Goal: Task Accomplishment & Management: Manage account settings

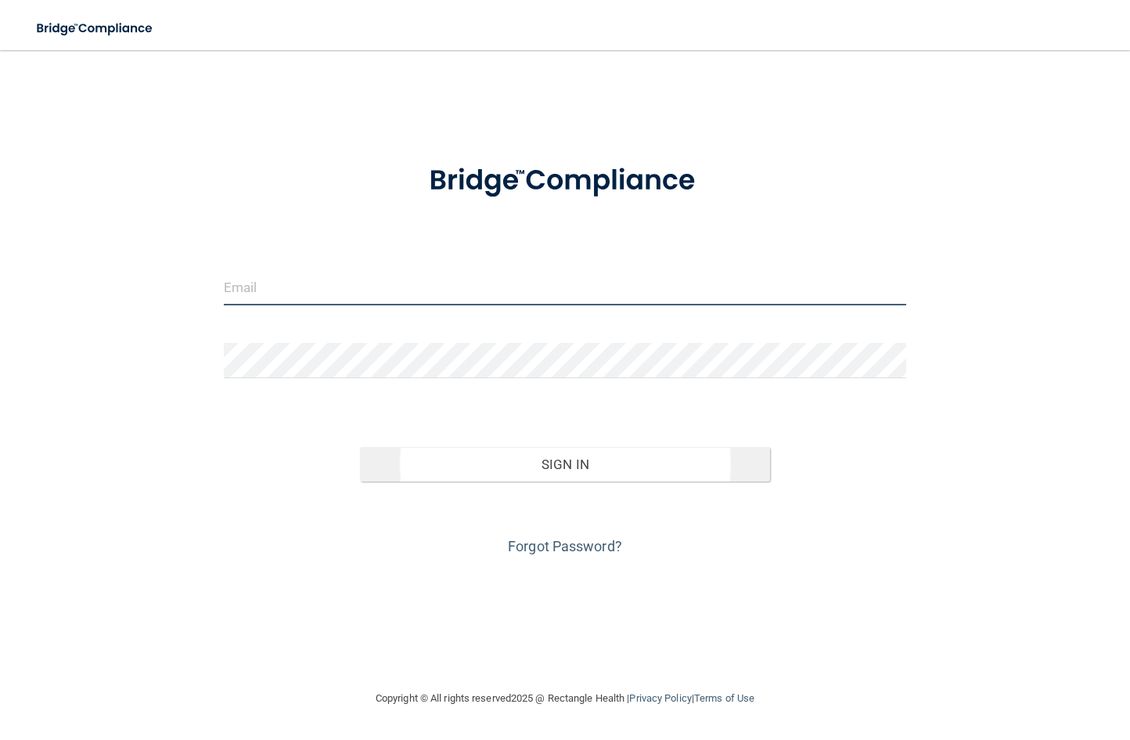
type input "[EMAIL_ADDRESS][DOMAIN_NAME]"
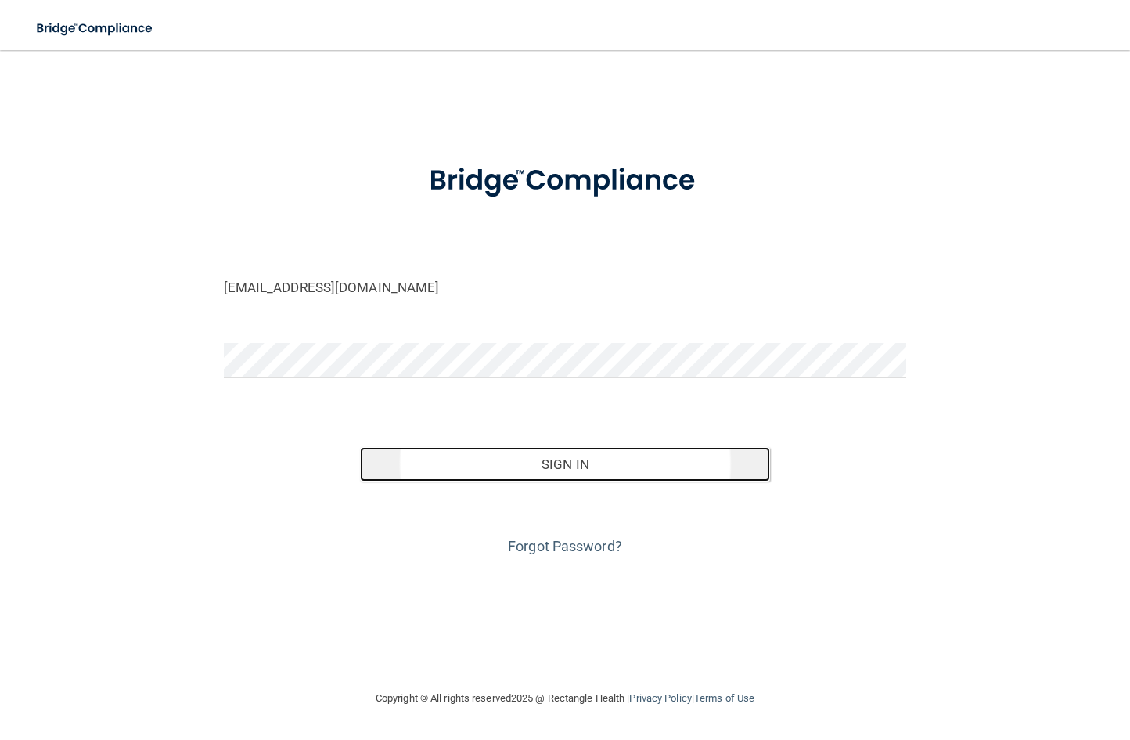
click at [546, 469] on button "Sign In" at bounding box center [565, 464] width 410 height 34
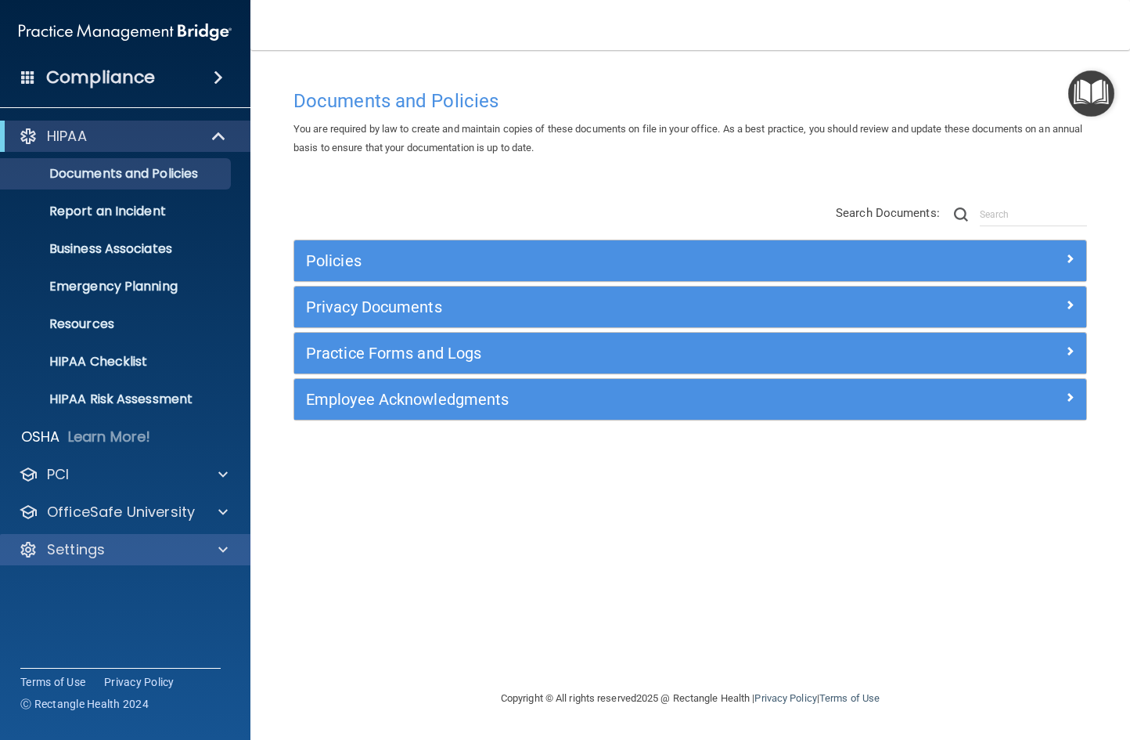
click at [91, 546] on p "Settings" at bounding box center [76, 549] width 58 height 19
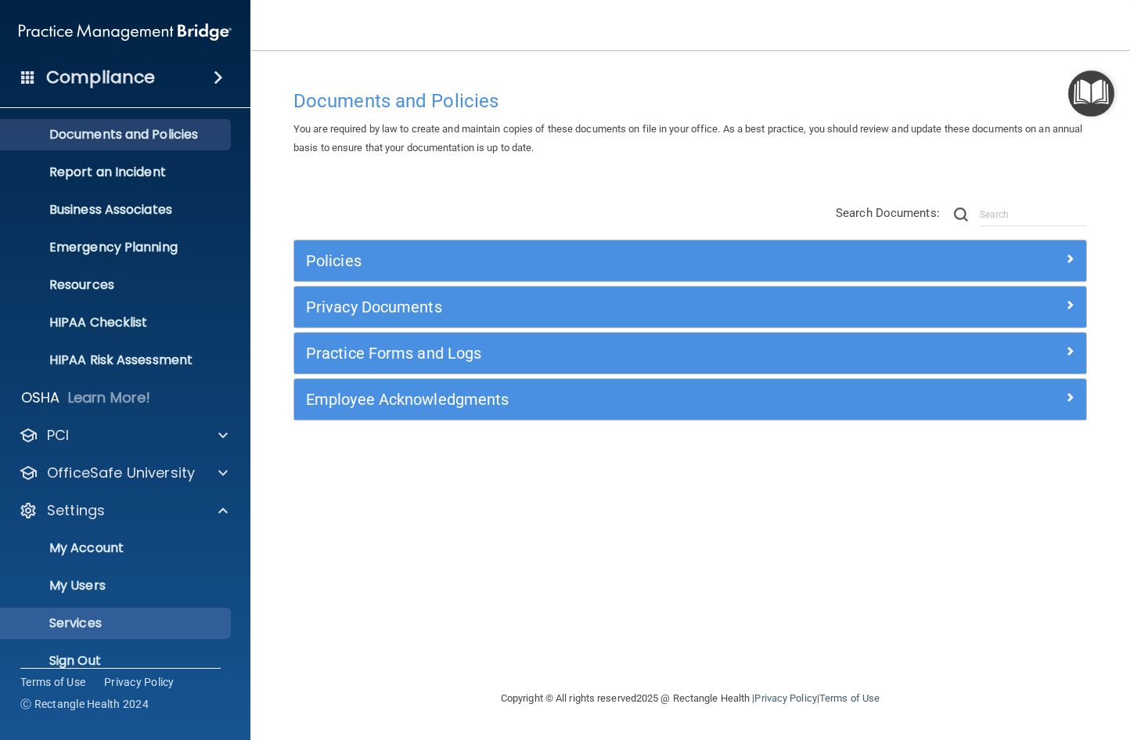
scroll to position [60, 0]
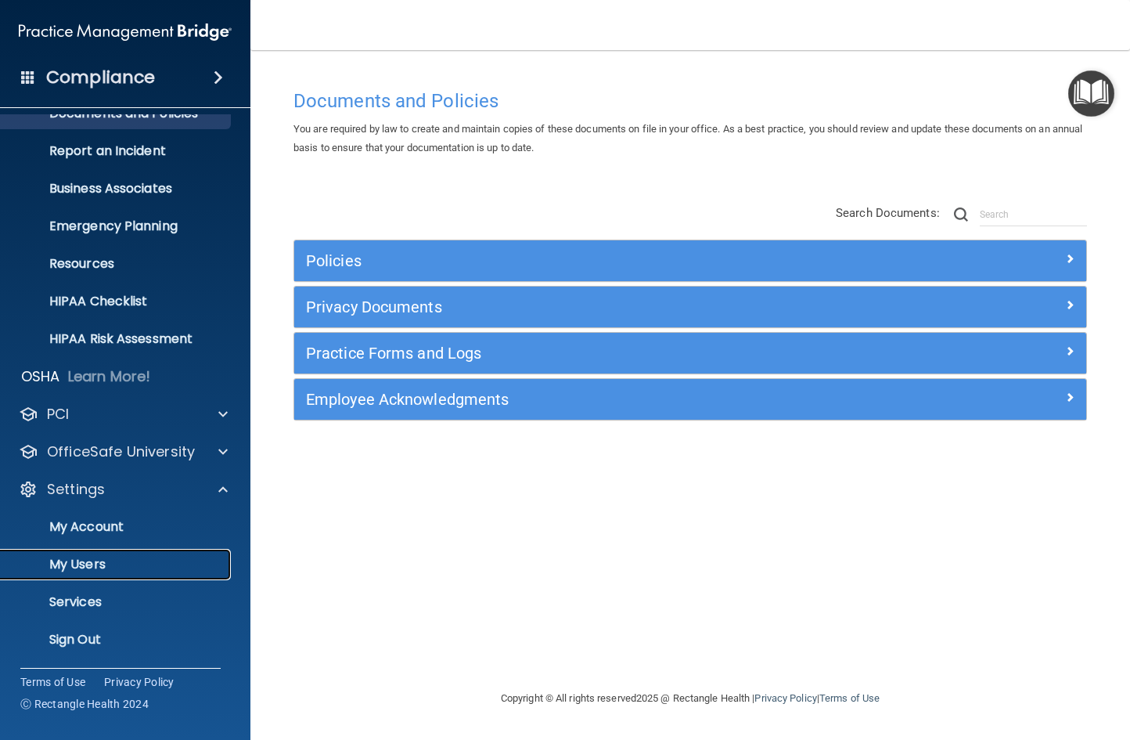
click at [126, 565] on p "My Users" at bounding box center [117, 565] width 214 height 16
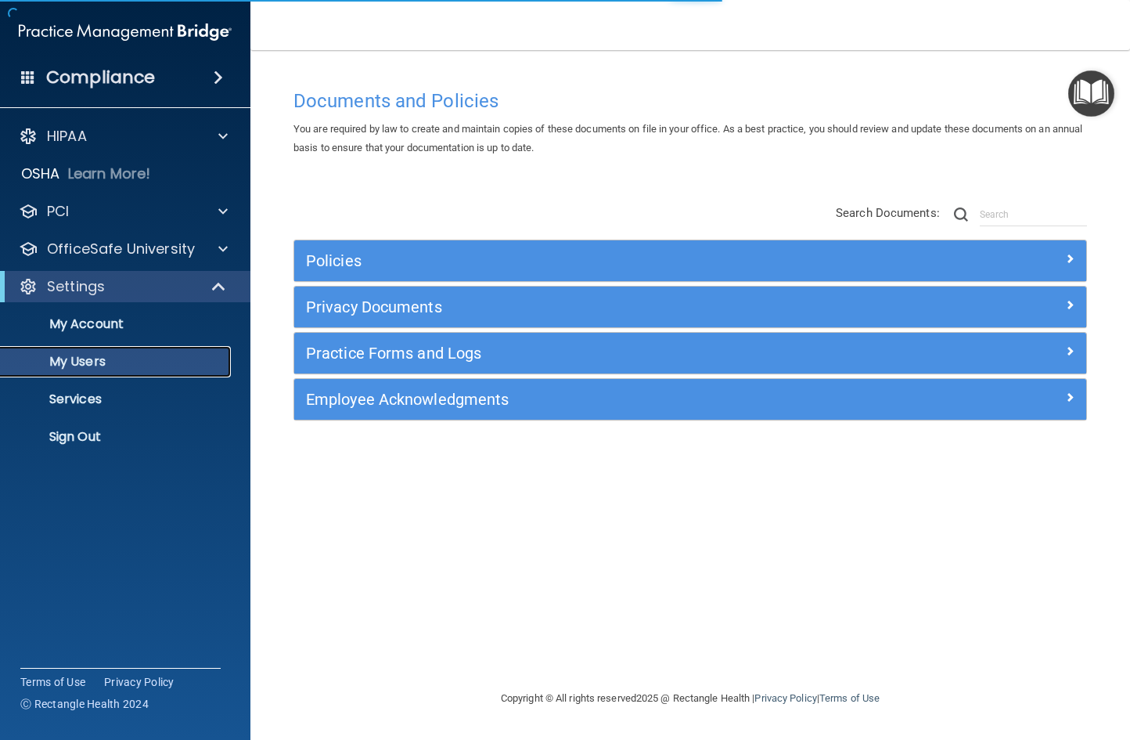
select select "20"
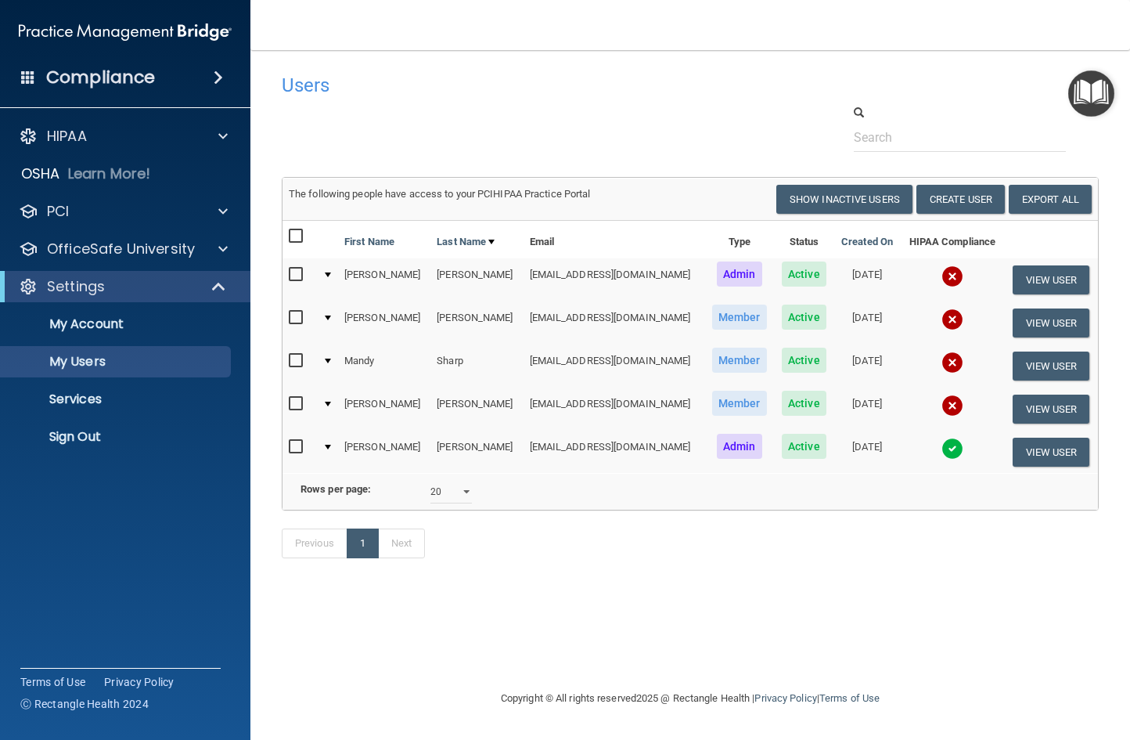
click at [294, 271] on input "checkbox" at bounding box center [298, 275] width 18 height 13
checkbox input "true"
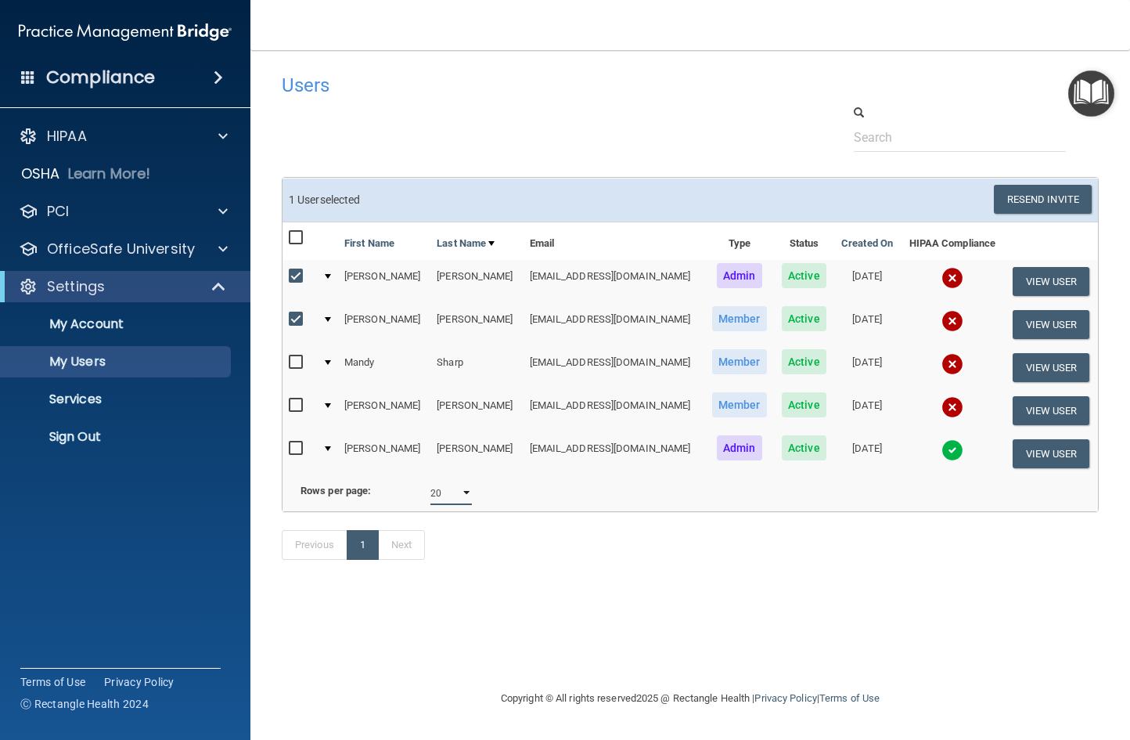
click at [460, 502] on select "10 20 30 40 all" at bounding box center [451, 492] width 41 height 23
click at [460, 503] on select "10 20 30 40 all" at bounding box center [451, 492] width 41 height 23
click at [290, 316] on input "checkbox" at bounding box center [298, 319] width 18 height 13
checkbox input "false"
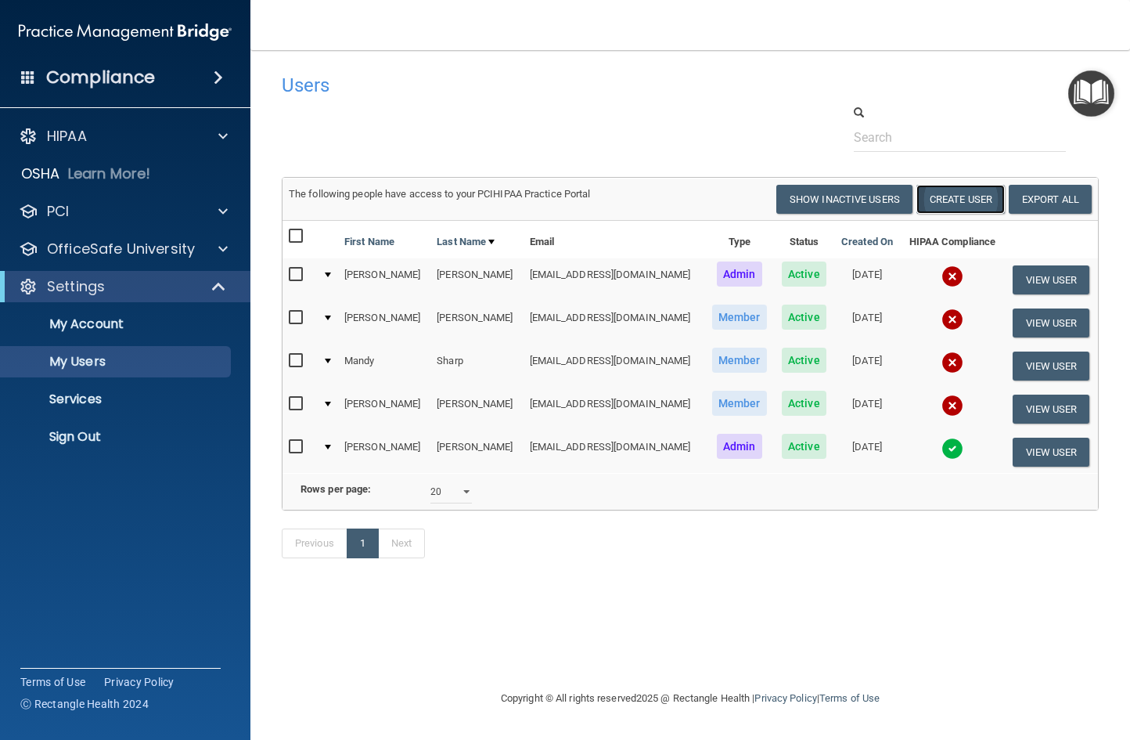
click at [955, 200] on button "Create User" at bounding box center [961, 199] width 88 height 29
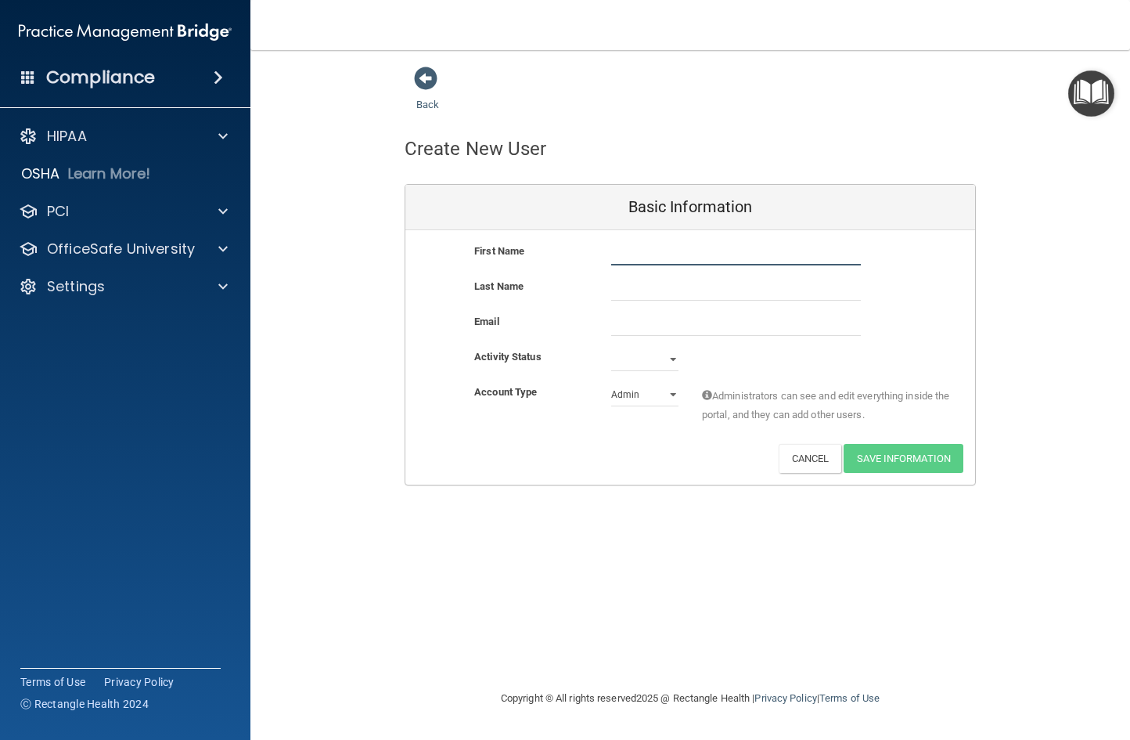
click at [677, 257] on input "text" at bounding box center [736, 253] width 250 height 23
type input "Chastiy"
type input "[PERSON_NAME]"
click at [621, 331] on input "email" at bounding box center [736, 323] width 250 height 23
type input "m"
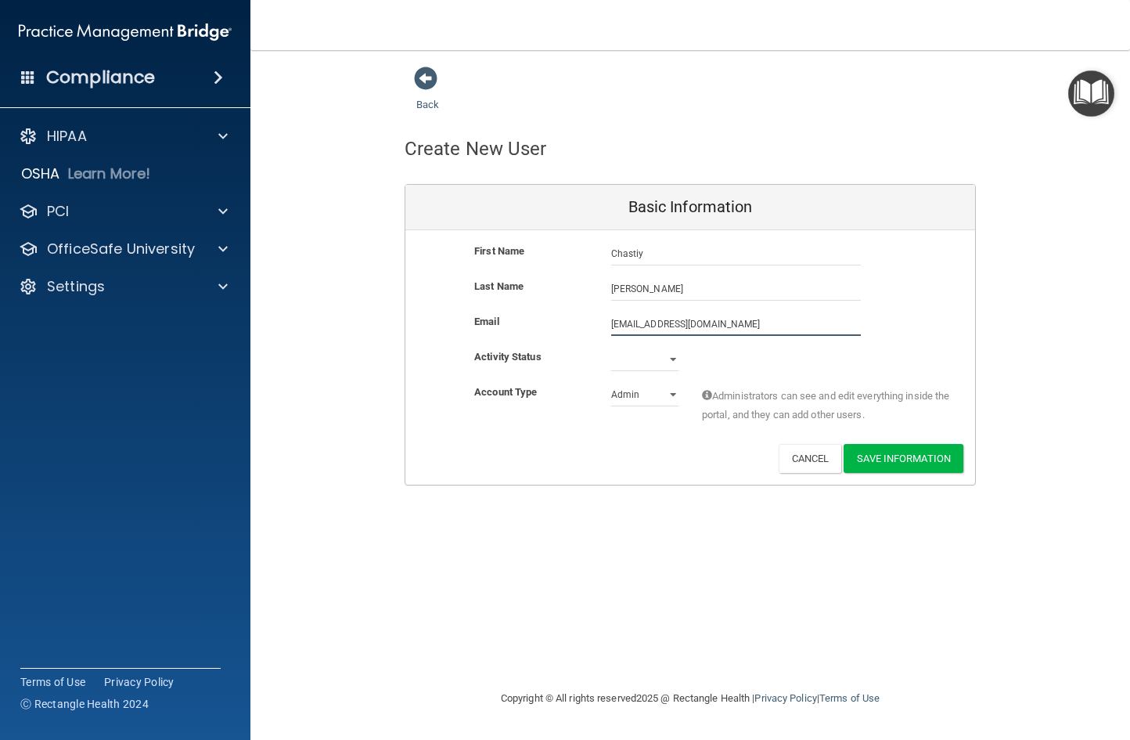
type input "[EMAIL_ADDRESS][DOMAIN_NAME]"
click at [672, 359] on select "Active Inactive" at bounding box center [644, 362] width 67 height 23
select select "active"
click at [611, 348] on select "Active Inactive" at bounding box center [644, 359] width 67 height 23
click at [658, 400] on select "Admin Member" at bounding box center [644, 394] width 67 height 23
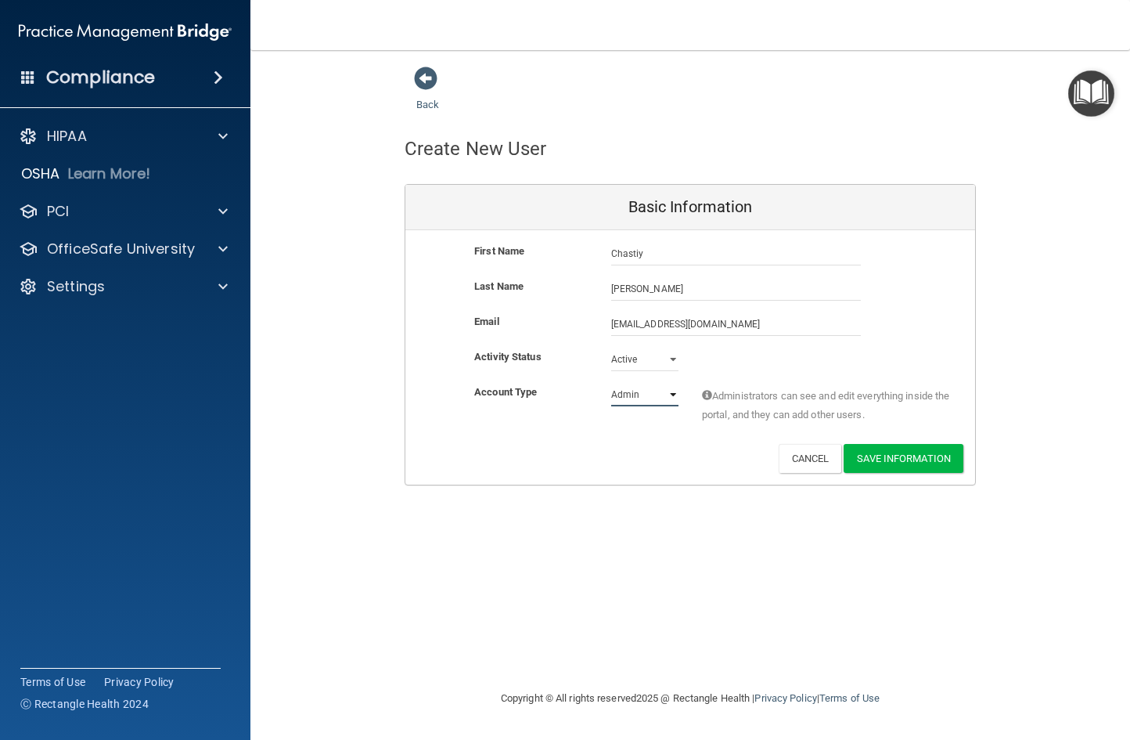
select select "practice_member"
click at [611, 383] on select "Admin Member" at bounding box center [644, 394] width 67 height 23
click at [889, 461] on button "Save Information" at bounding box center [904, 458] width 120 height 29
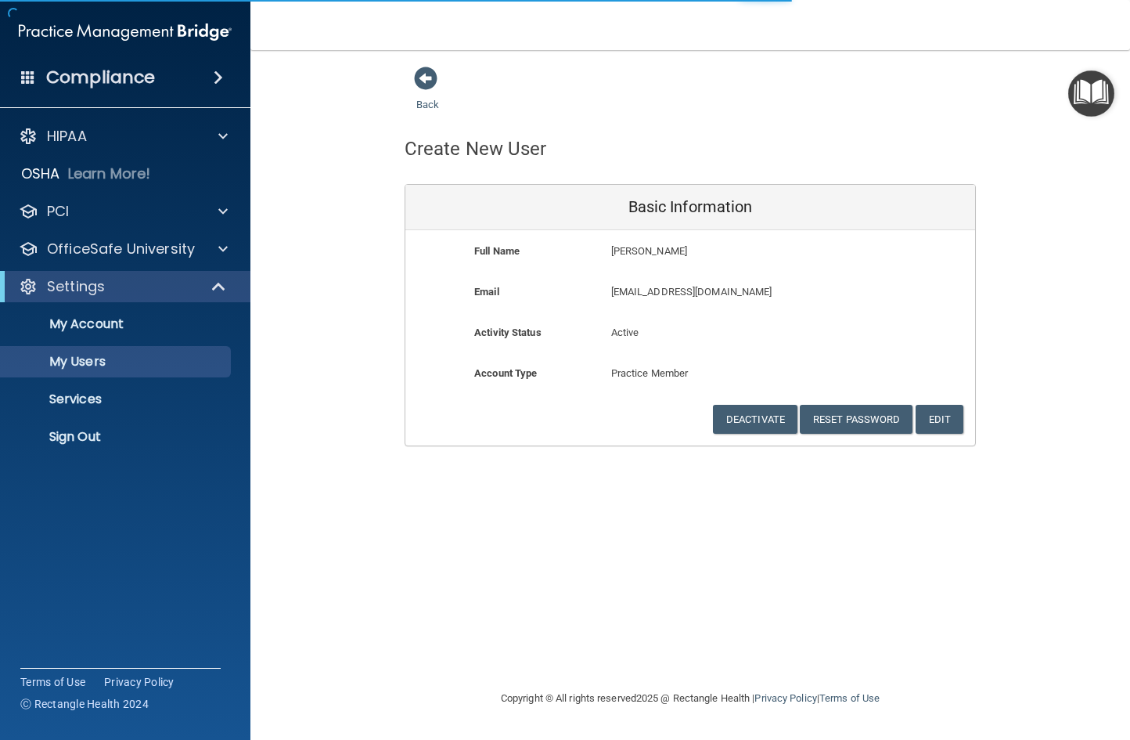
select select "20"
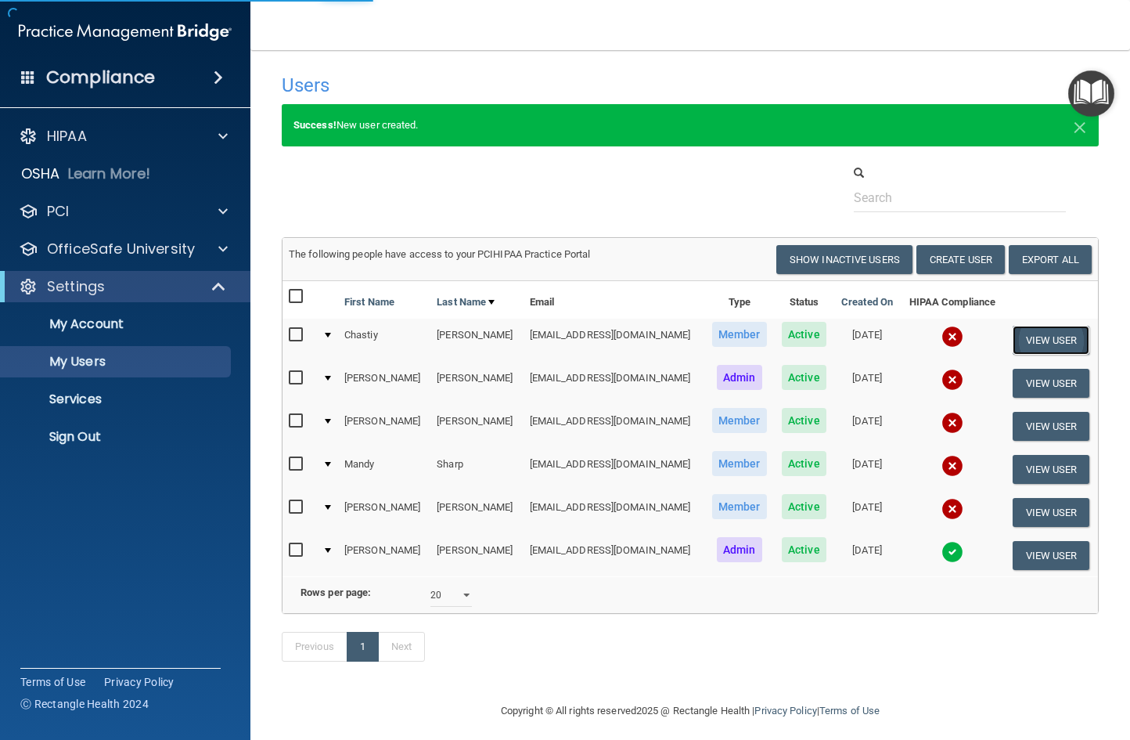
click at [1040, 344] on button "View User" at bounding box center [1052, 340] width 78 height 29
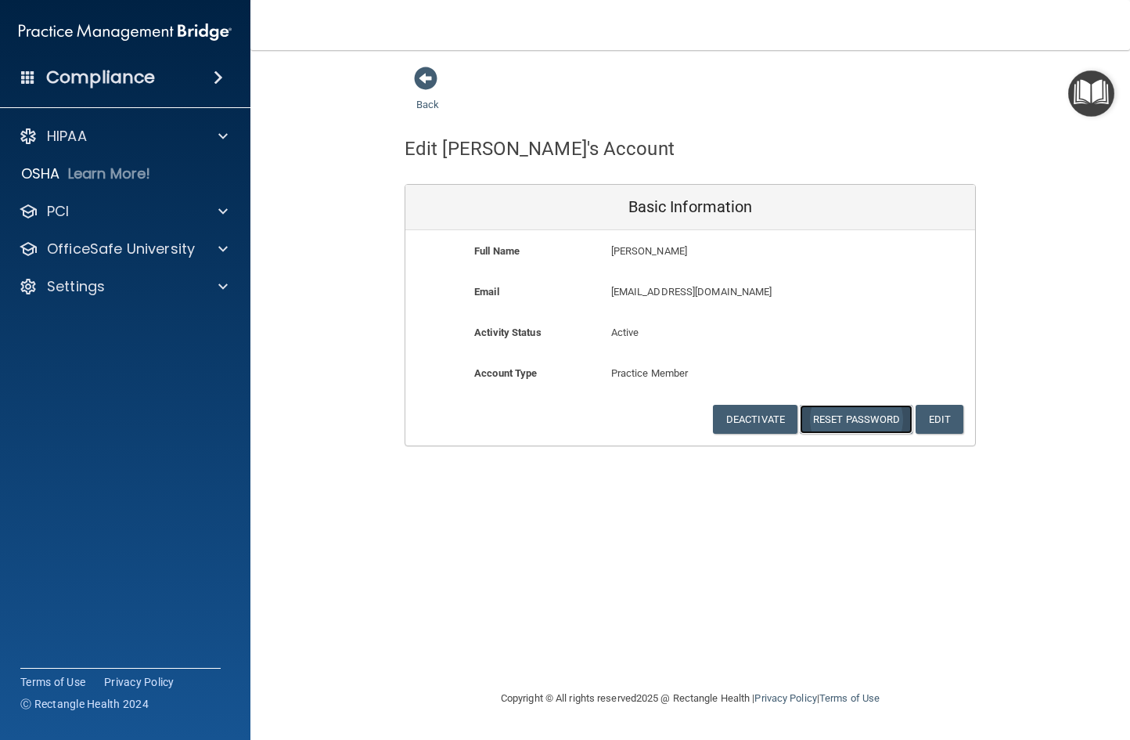
click at [845, 423] on button "Reset Password" at bounding box center [856, 419] width 113 height 29
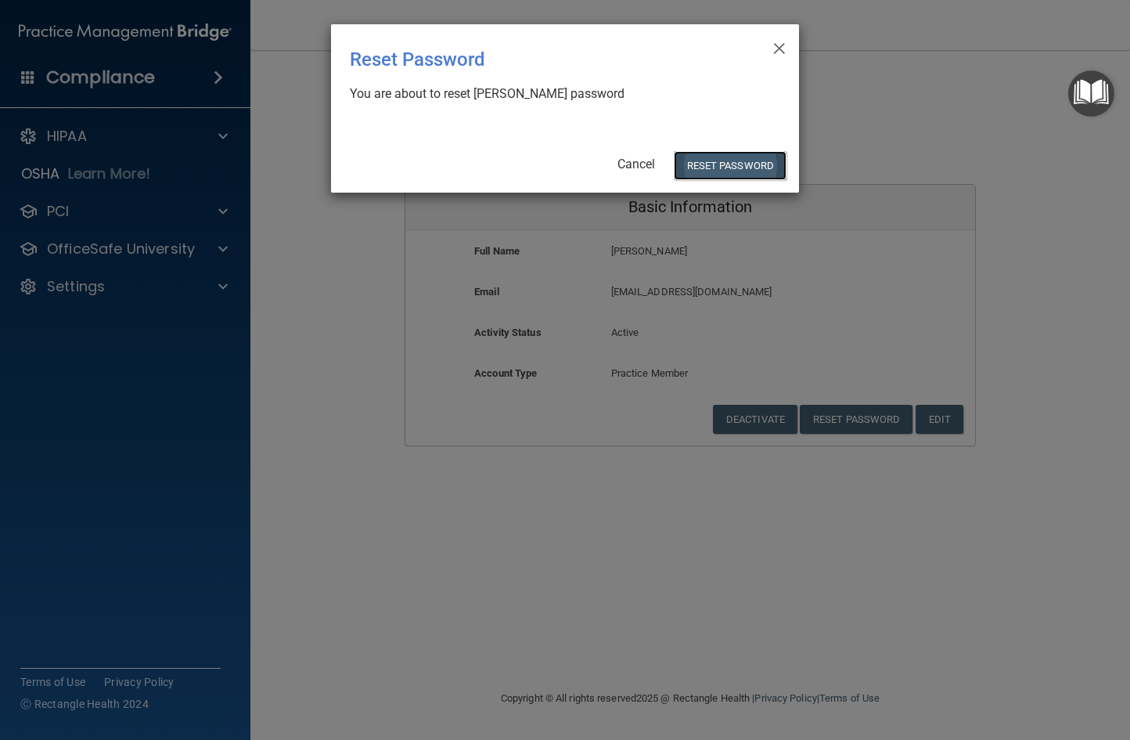
click at [747, 164] on button "Reset Password" at bounding box center [730, 165] width 113 height 29
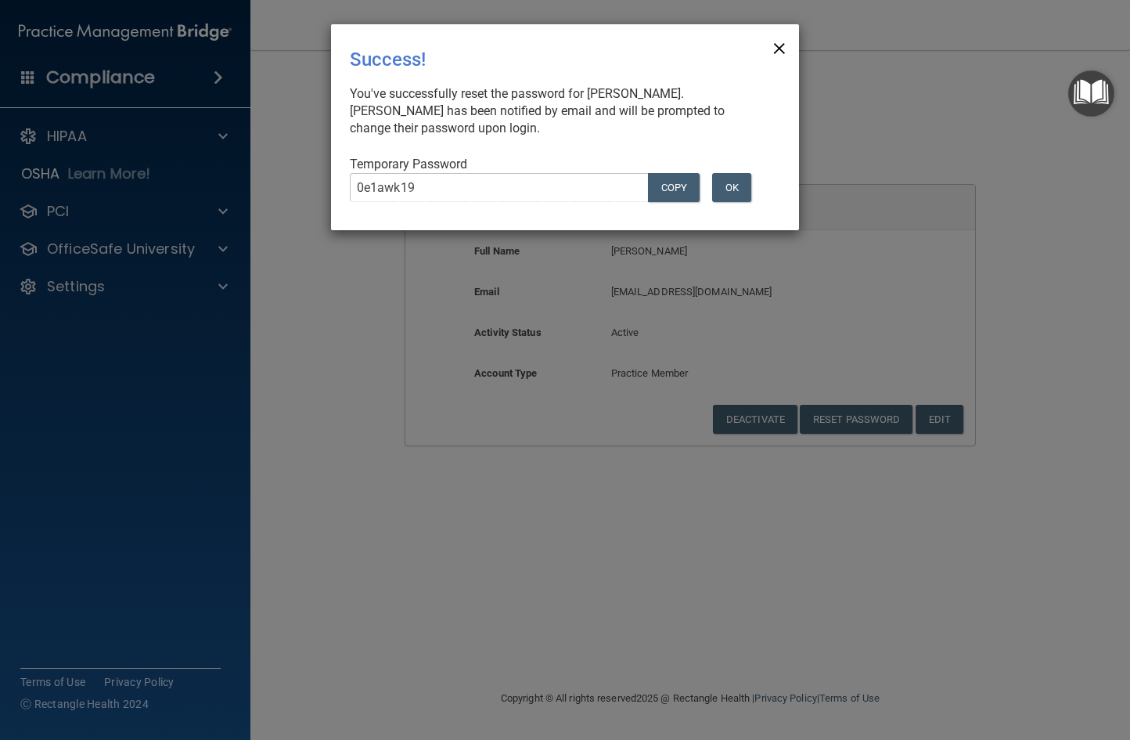
click at [779, 54] on div "× Close Success! You've successfully reset the password for Chastiy Carver. Cha…" at bounding box center [565, 127] width 468 height 206
click at [775, 49] on span "×" at bounding box center [780, 46] width 14 height 31
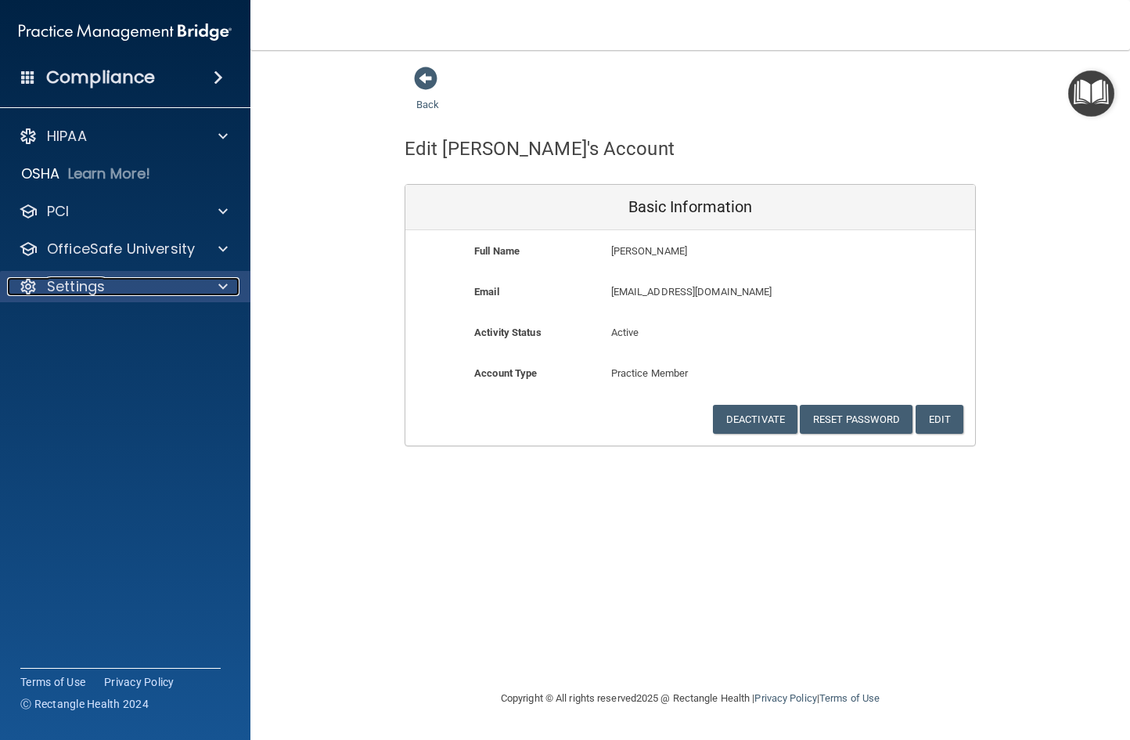
click at [121, 292] on div "Settings" at bounding box center [104, 286] width 194 height 19
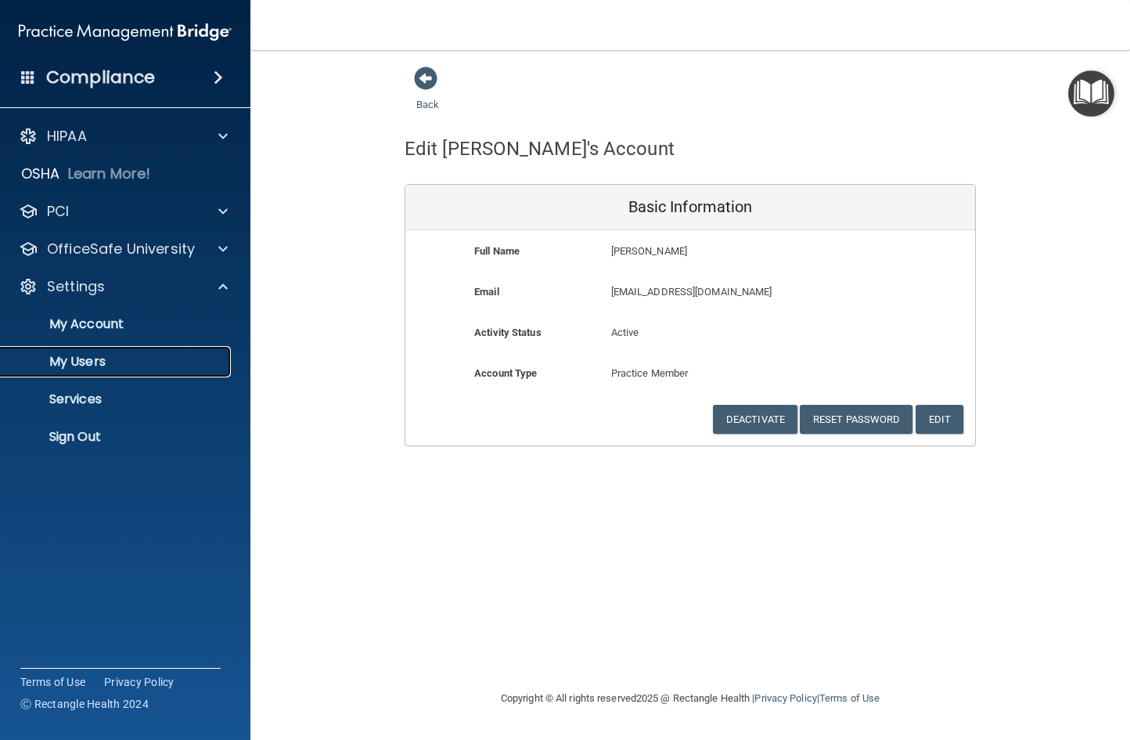
click at [113, 362] on p "My Users" at bounding box center [117, 362] width 214 height 16
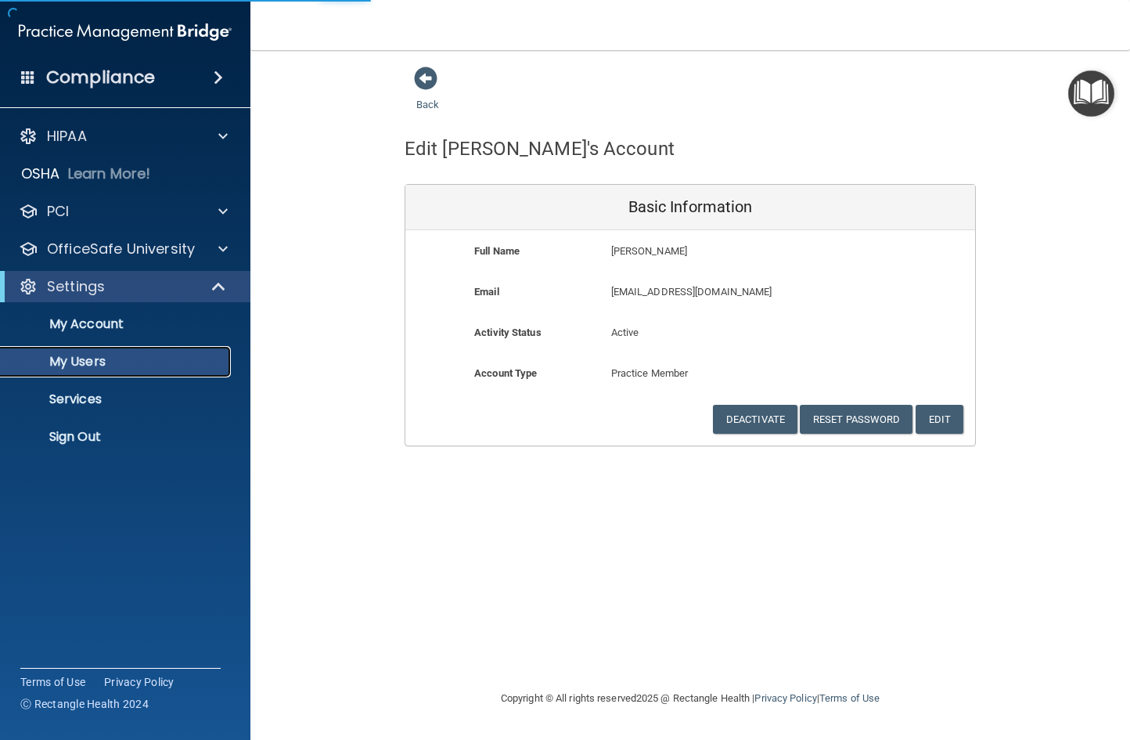
select select "20"
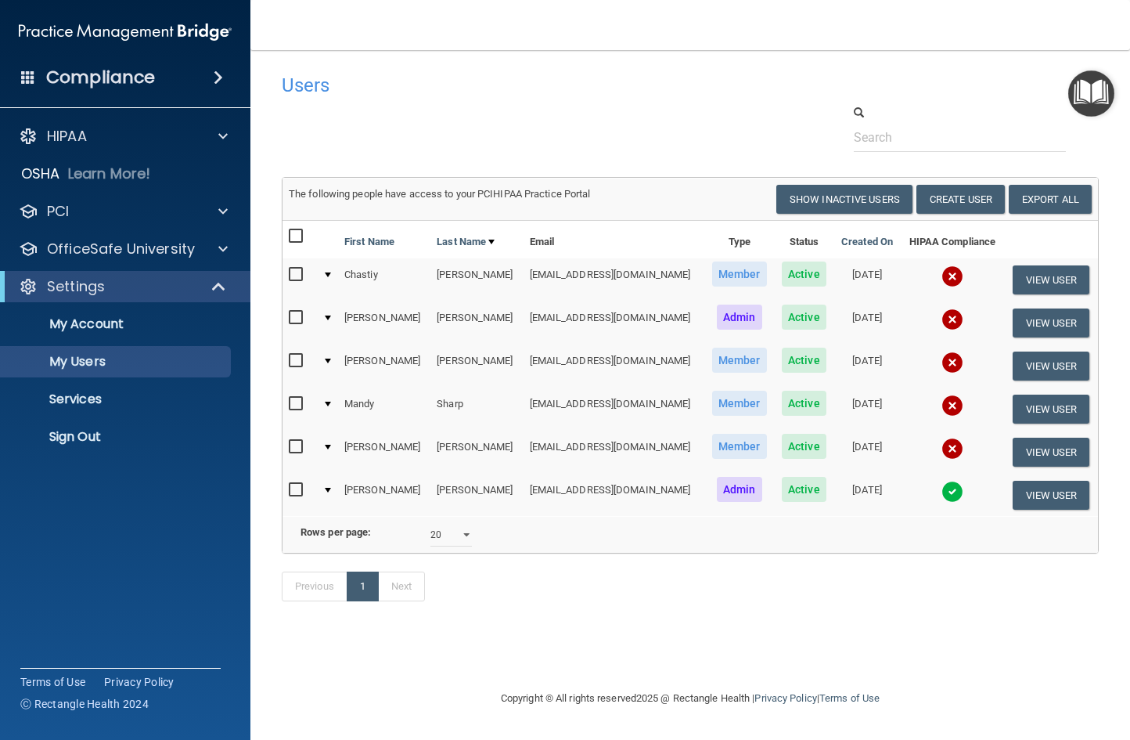
click at [298, 274] on input "checkbox" at bounding box center [298, 275] width 18 height 13
checkbox input "true"
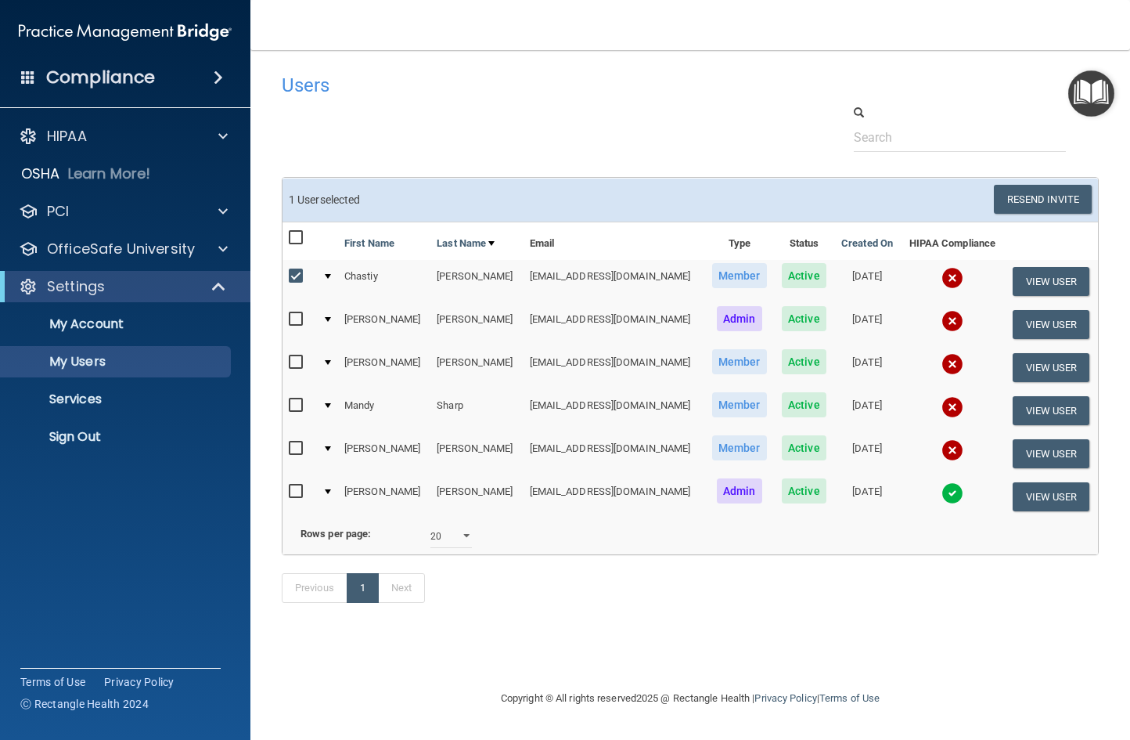
click at [712, 273] on span "Member" at bounding box center [739, 275] width 55 height 25
click at [1062, 206] on button "Resend Invite" at bounding box center [1043, 199] width 98 height 29
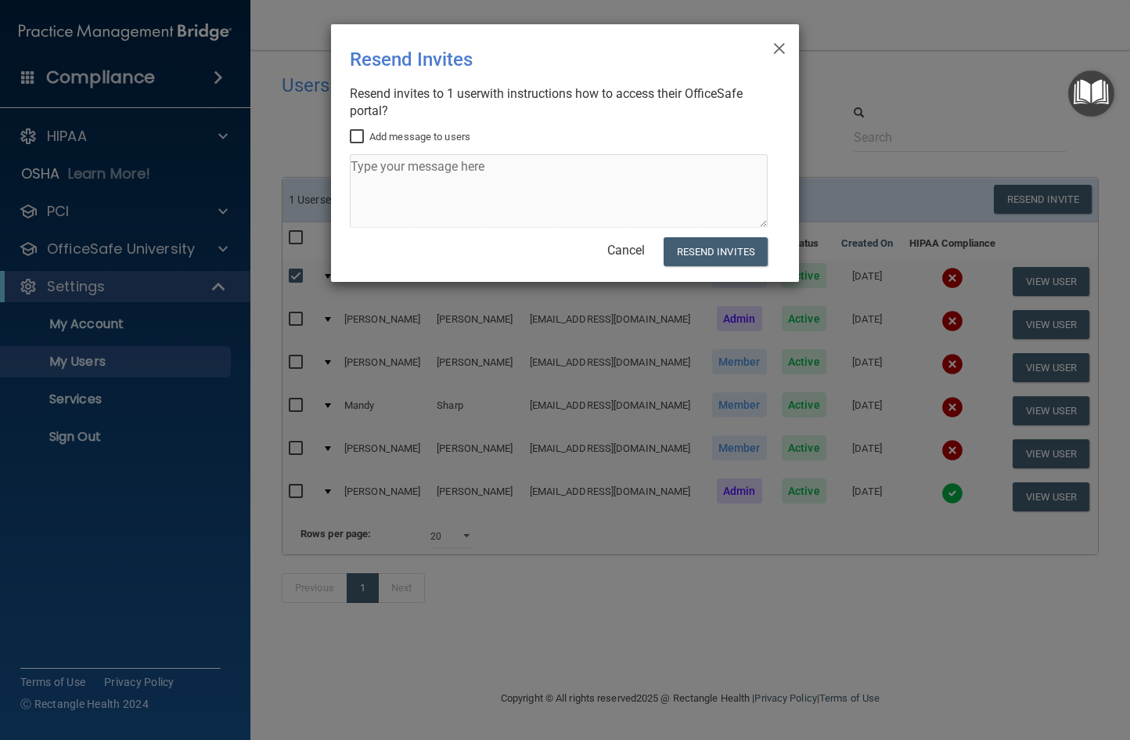
click at [354, 131] on input "Add message to users" at bounding box center [359, 137] width 18 height 13
checkbox input "true"
drag, startPoint x: 744, startPoint y: 245, endPoint x: 688, endPoint y: 169, distance: 94.6
click at [688, 169] on div "× Close Resend Invites There was an error while sending the invitations ... Res…" at bounding box center [565, 153] width 468 height 258
click at [687, 167] on textarea at bounding box center [559, 191] width 418 height 74
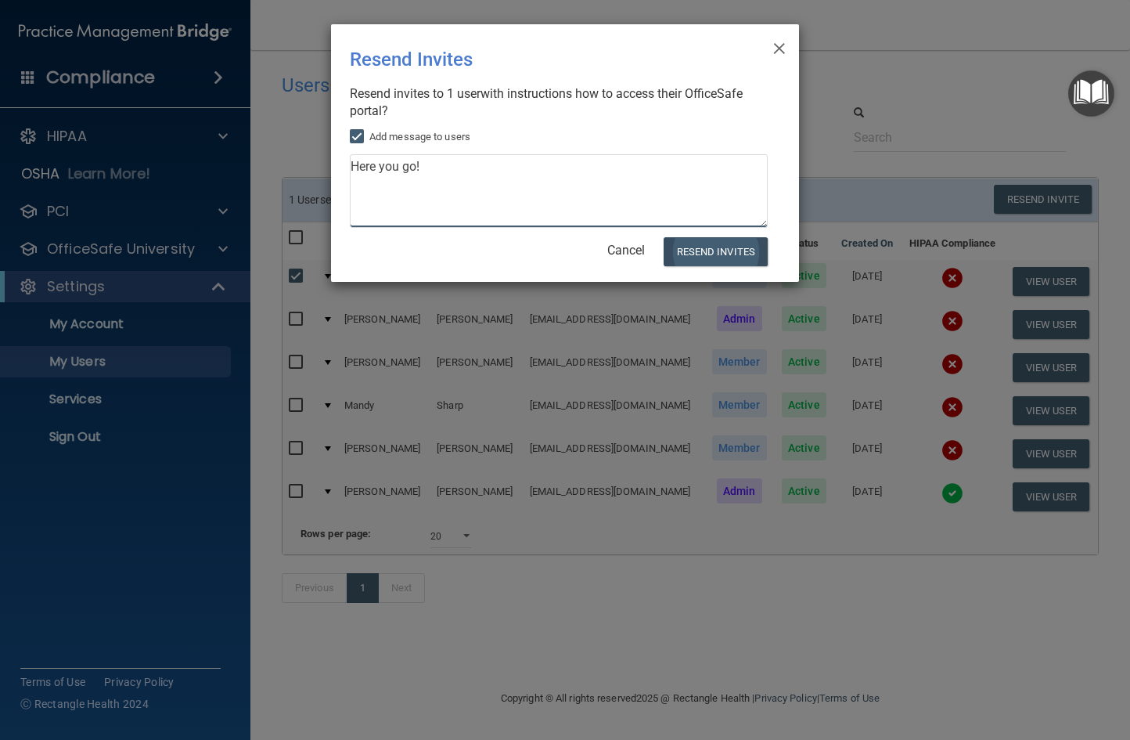
type textarea "Here you go!"
click at [707, 261] on button "Resend Invites" at bounding box center [716, 251] width 104 height 29
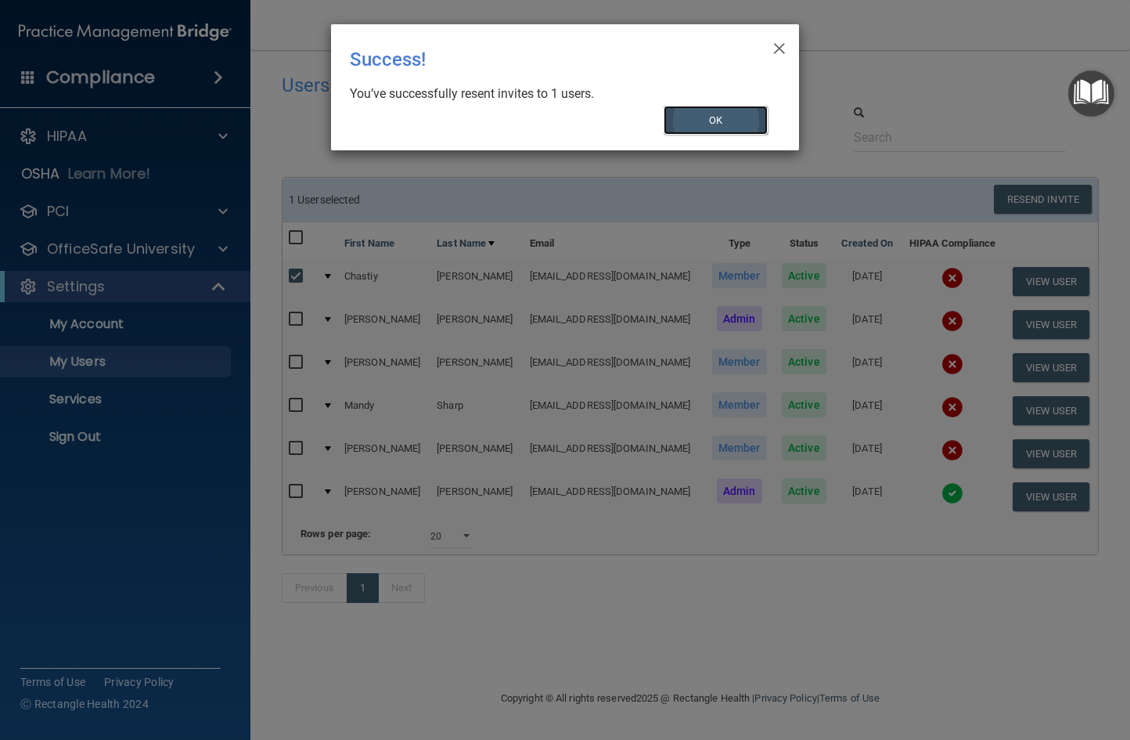
click at [686, 111] on button "OK" at bounding box center [716, 120] width 105 height 29
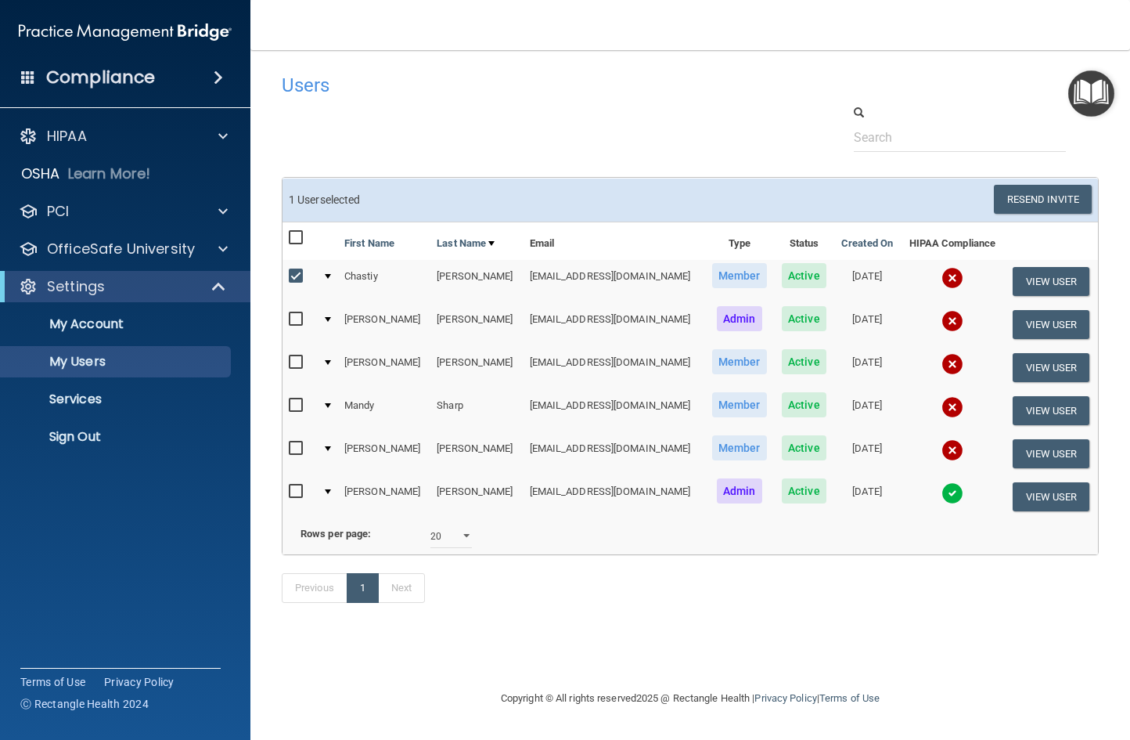
click at [294, 403] on input "checkbox" at bounding box center [298, 405] width 18 height 13
checkbox input "true"
click at [297, 275] on input "checkbox" at bounding box center [298, 276] width 18 height 13
checkbox input "false"
click at [712, 408] on span "Member" at bounding box center [739, 404] width 55 height 25
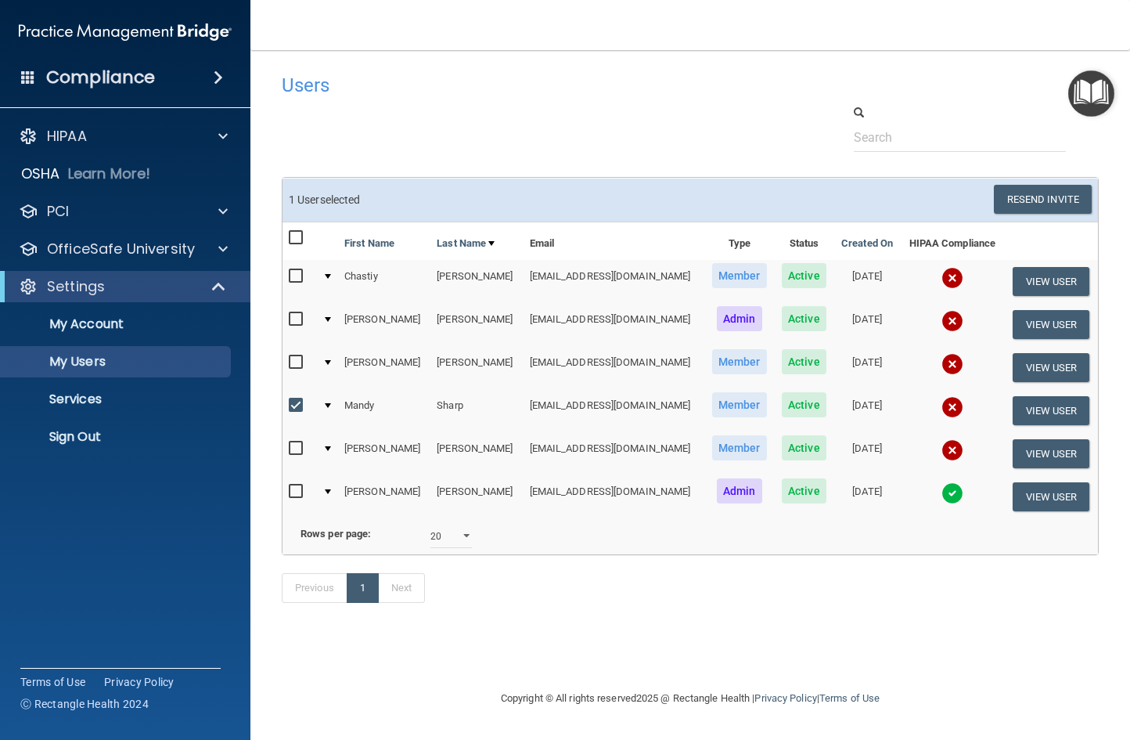
click at [541, 414] on td "[EMAIL_ADDRESS][DOMAIN_NAME]" at bounding box center [615, 410] width 182 height 43
click at [1022, 197] on button "Resend Invite" at bounding box center [1043, 199] width 98 height 29
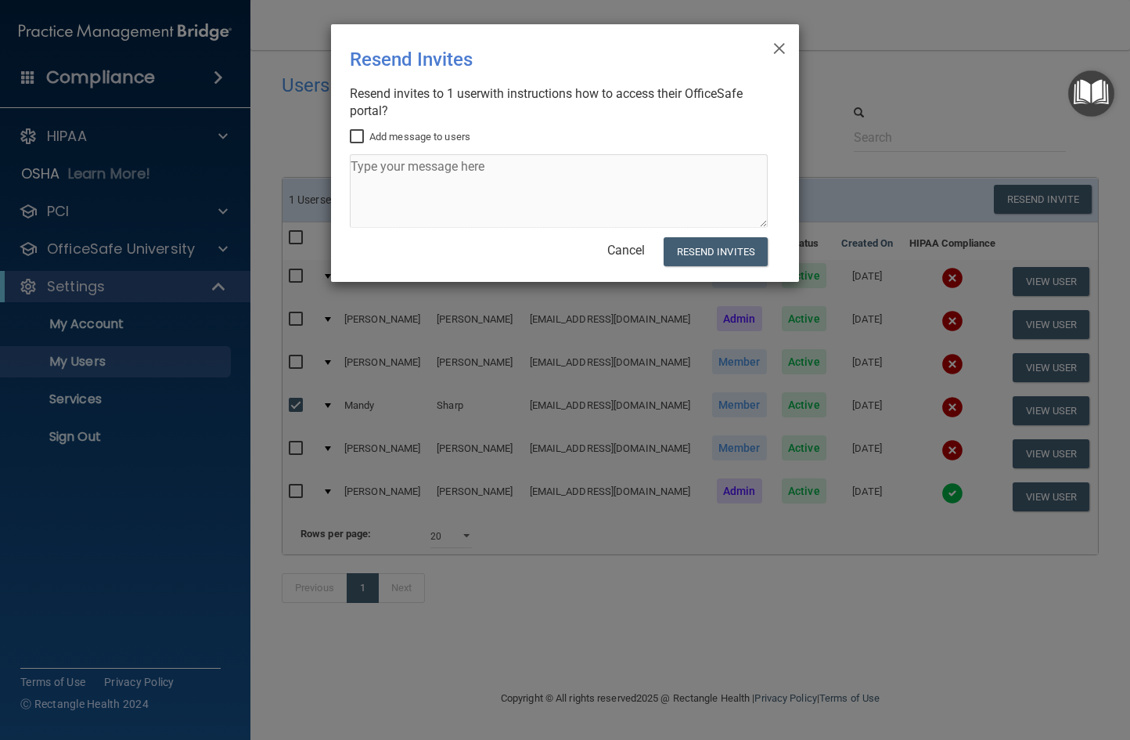
click at [356, 137] on input "Add message to users" at bounding box center [359, 137] width 18 height 13
checkbox input "true"
click at [362, 176] on textarea at bounding box center [559, 191] width 418 height 74
click at [414, 172] on textarea at bounding box center [559, 191] width 418 height 74
click at [414, 173] on textarea at bounding box center [559, 191] width 418 height 74
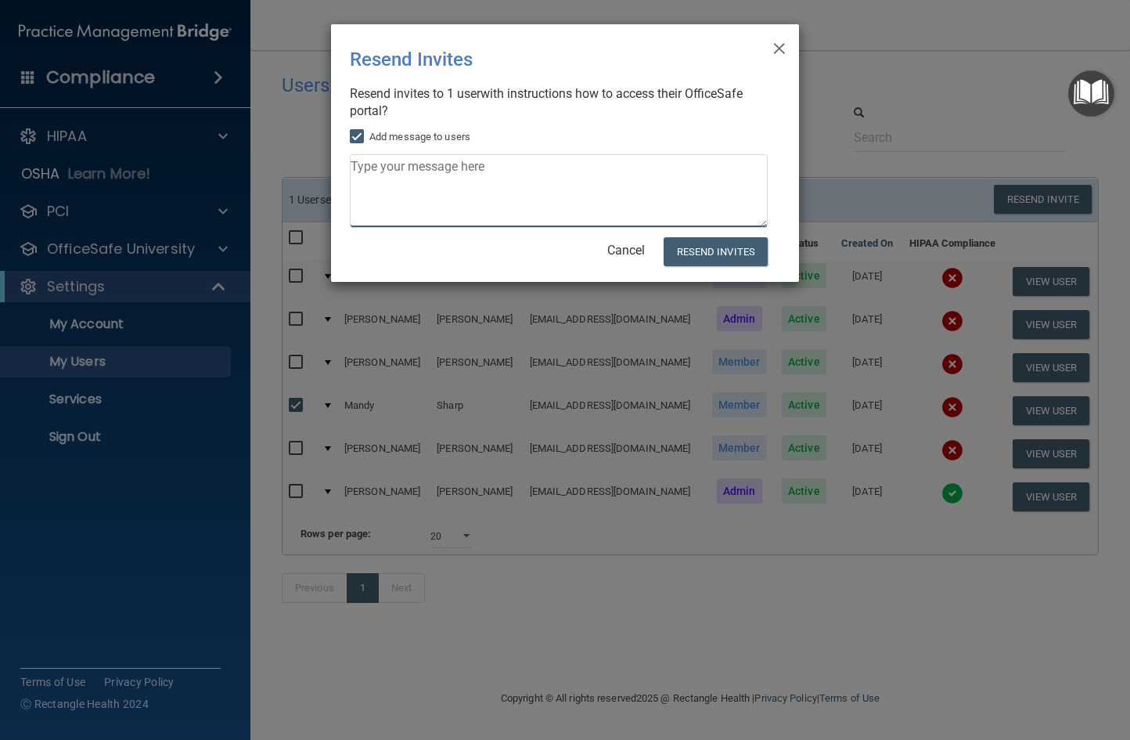
click at [359, 168] on textarea at bounding box center [559, 191] width 418 height 74
click at [363, 170] on textarea at bounding box center [559, 191] width 418 height 74
click at [403, 160] on textarea at bounding box center [559, 191] width 418 height 74
click at [541, 173] on textarea at bounding box center [559, 191] width 418 height 74
drag, startPoint x: 496, startPoint y: 171, endPoint x: 485, endPoint y: 172, distance: 10.3
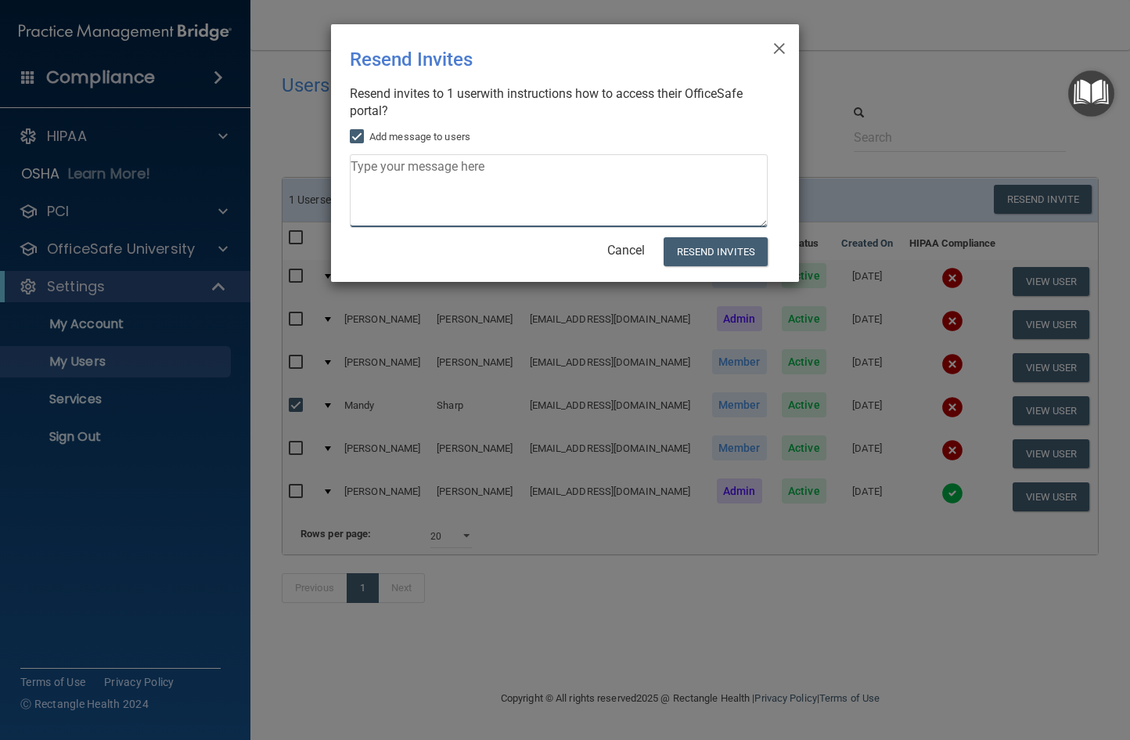
click at [495, 171] on textarea at bounding box center [559, 191] width 418 height 74
click at [350, 132] on div "× Close Resend Invites There was an error while sending the invitations ... Res…" at bounding box center [565, 153] width 468 height 258
drag, startPoint x: 359, startPoint y: 157, endPoint x: 359, endPoint y: 167, distance: 10.2
click at [359, 167] on textarea at bounding box center [559, 191] width 418 height 74
type textarea "a"
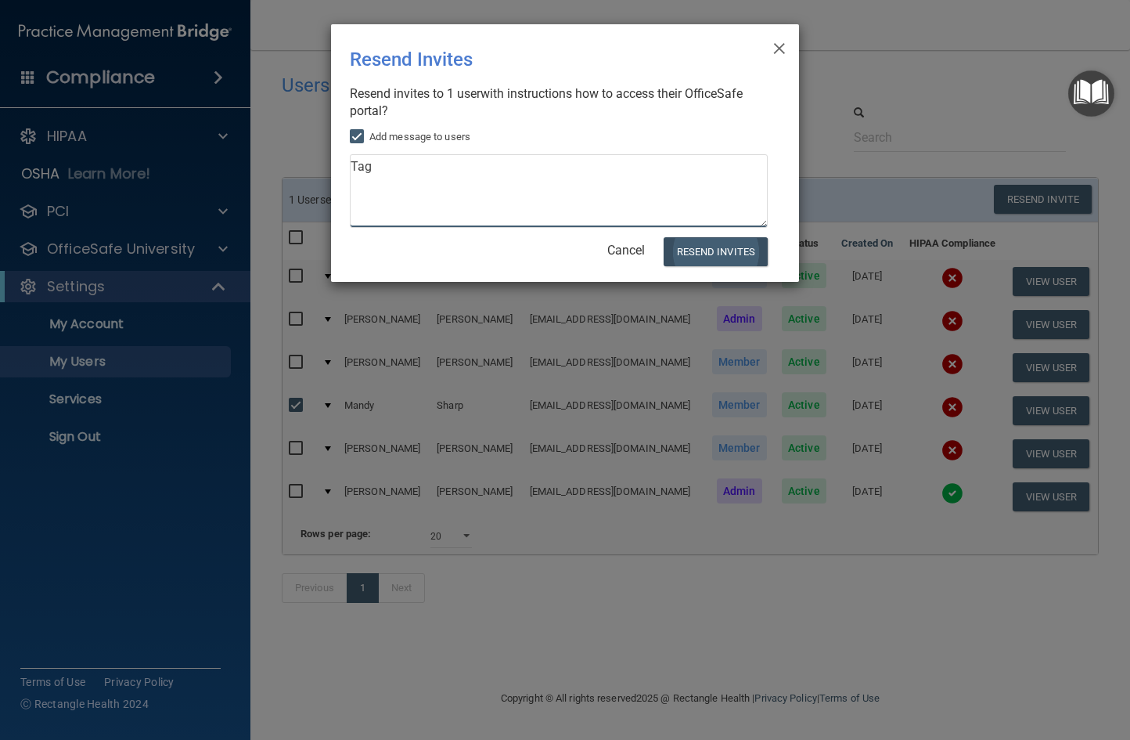
type textarea "Tag"
click at [741, 250] on button "Resend Invites" at bounding box center [716, 251] width 104 height 29
click at [778, 52] on span "×" at bounding box center [780, 46] width 14 height 31
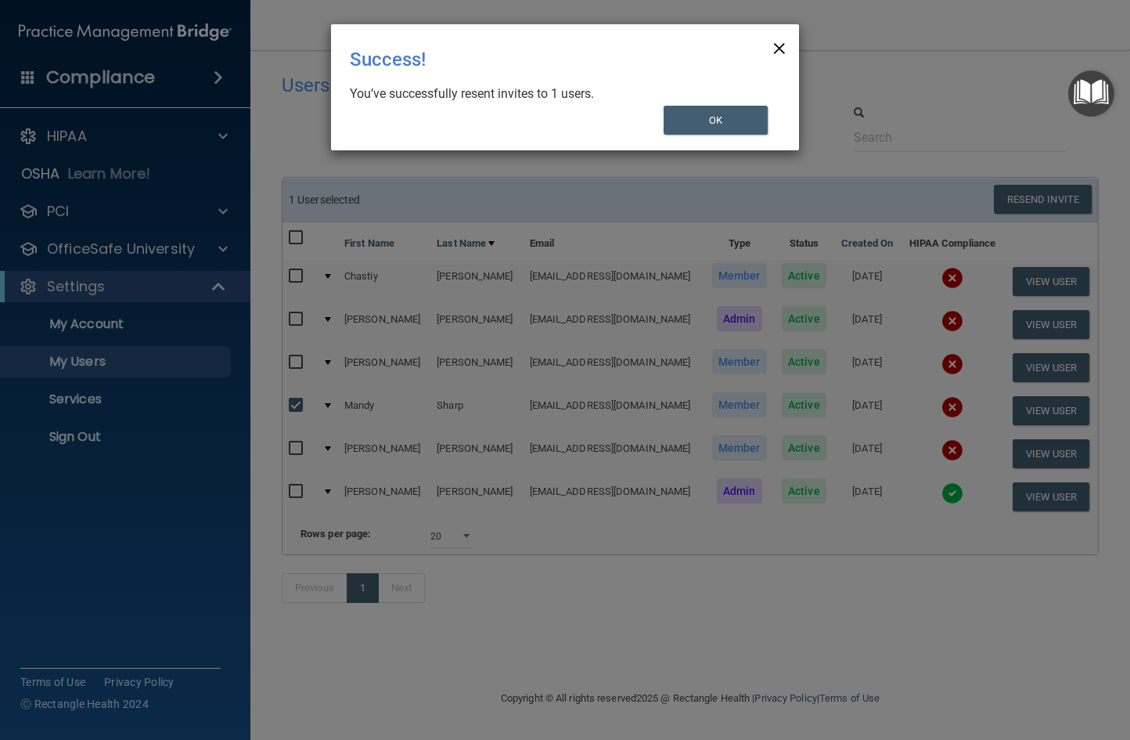
click at [777, 44] on span "×" at bounding box center [780, 46] width 14 height 31
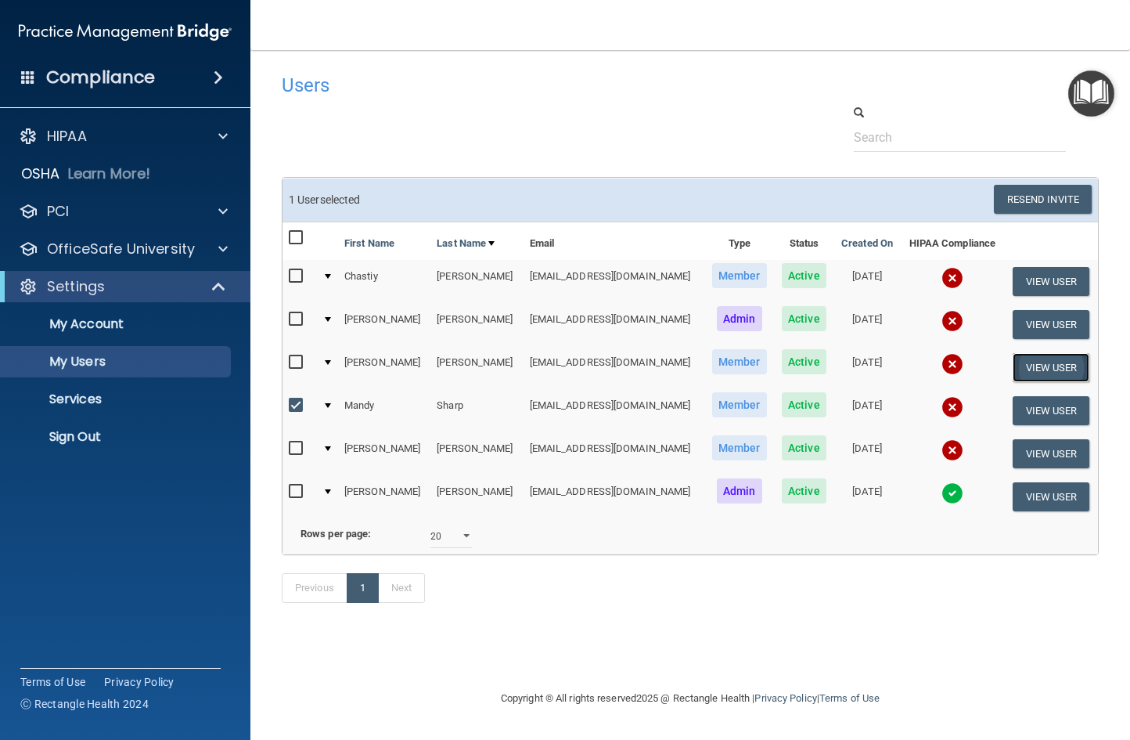
click at [1032, 364] on button "View User" at bounding box center [1052, 367] width 78 height 29
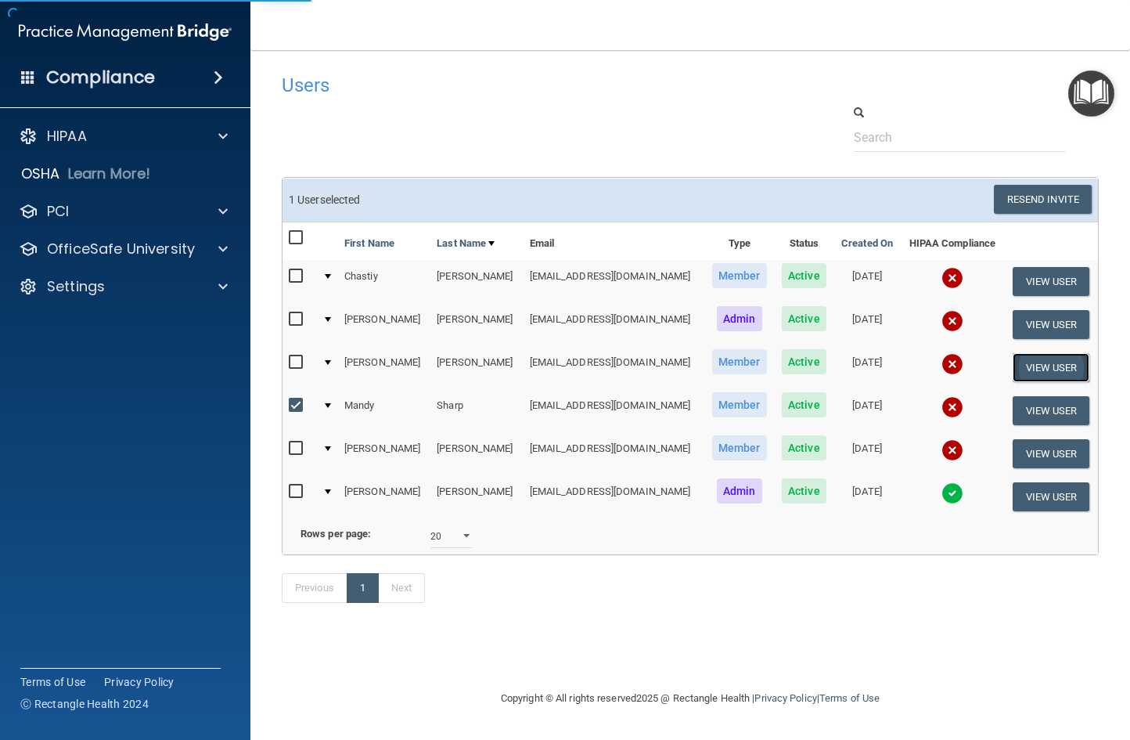
click at [1032, 364] on button "View User" at bounding box center [1052, 367] width 78 height 29
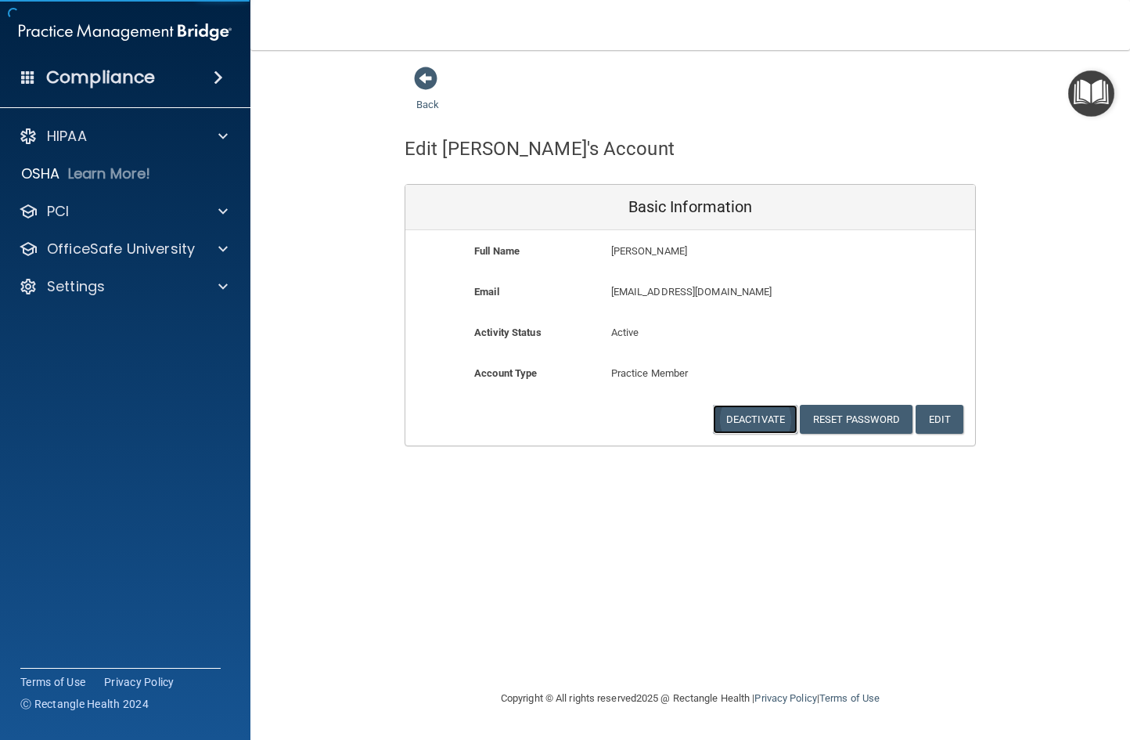
click at [737, 416] on button "Deactivate" at bounding box center [755, 419] width 85 height 29
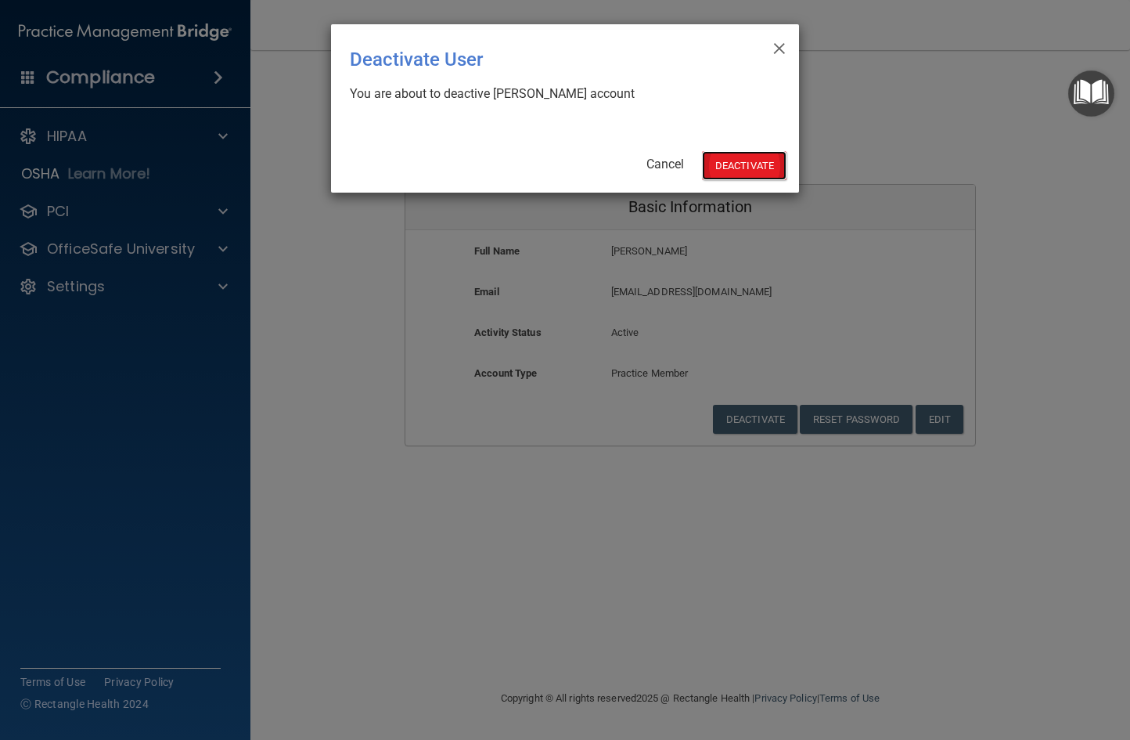
click at [736, 164] on button "Deactivate" at bounding box center [744, 165] width 85 height 29
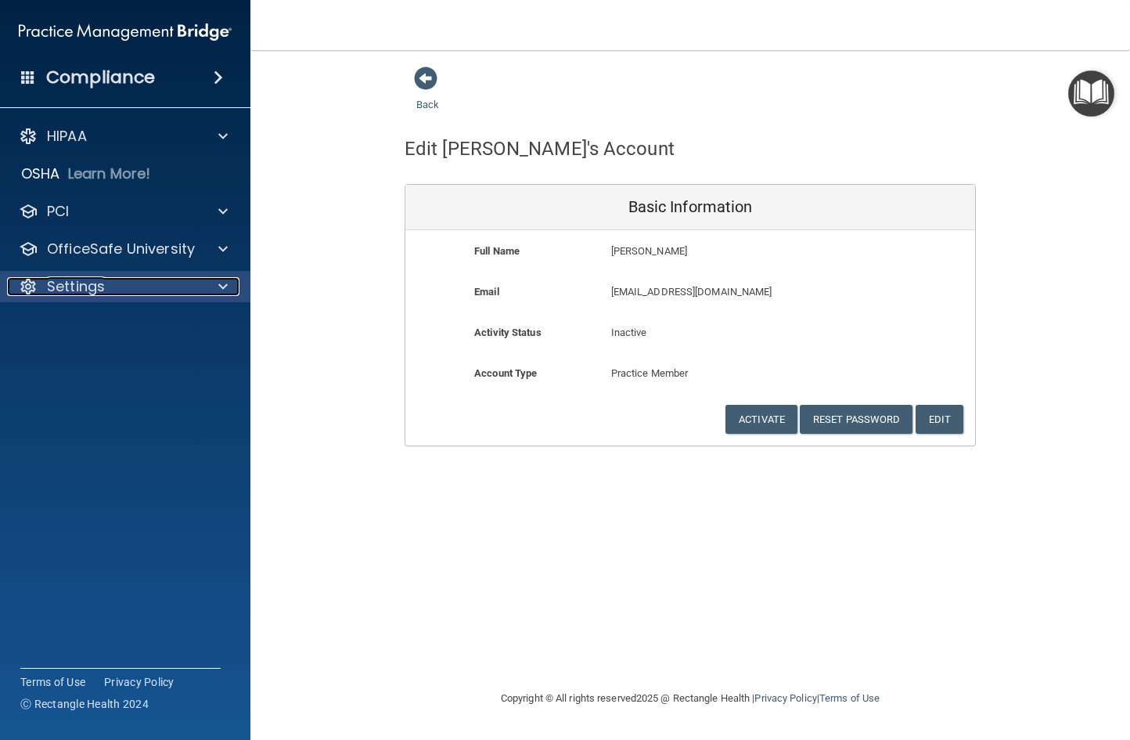
click at [215, 287] on div at bounding box center [220, 286] width 39 height 19
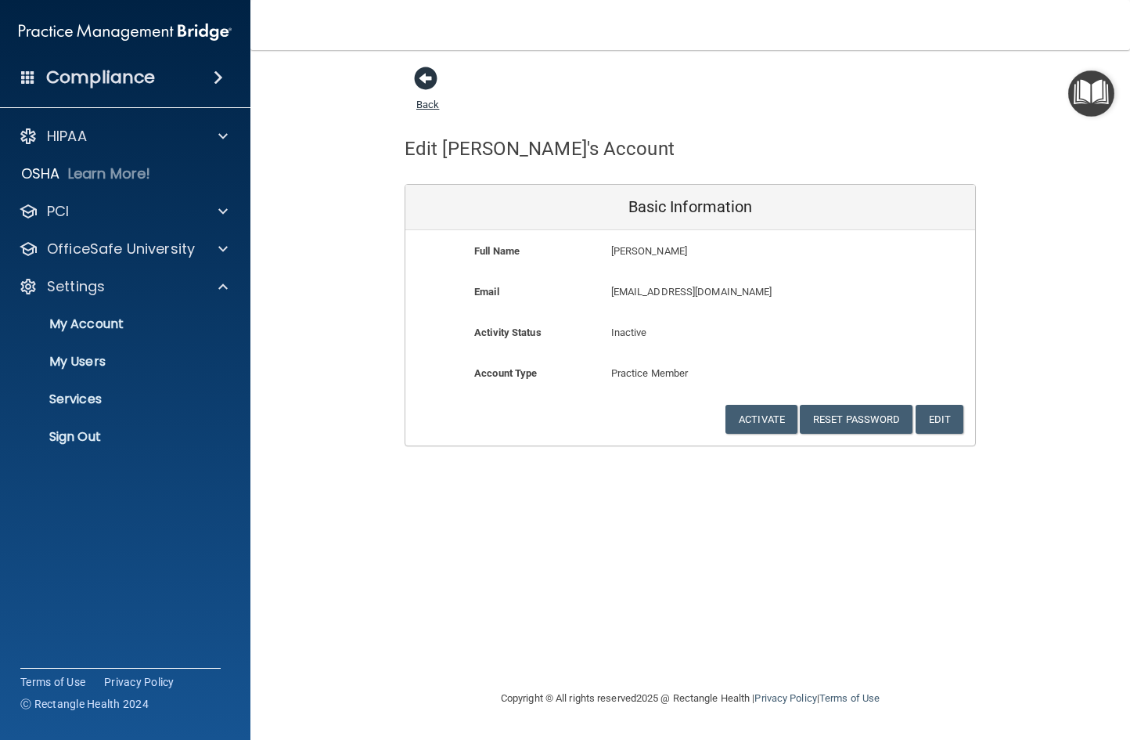
click at [428, 78] on span at bounding box center [425, 78] width 23 height 23
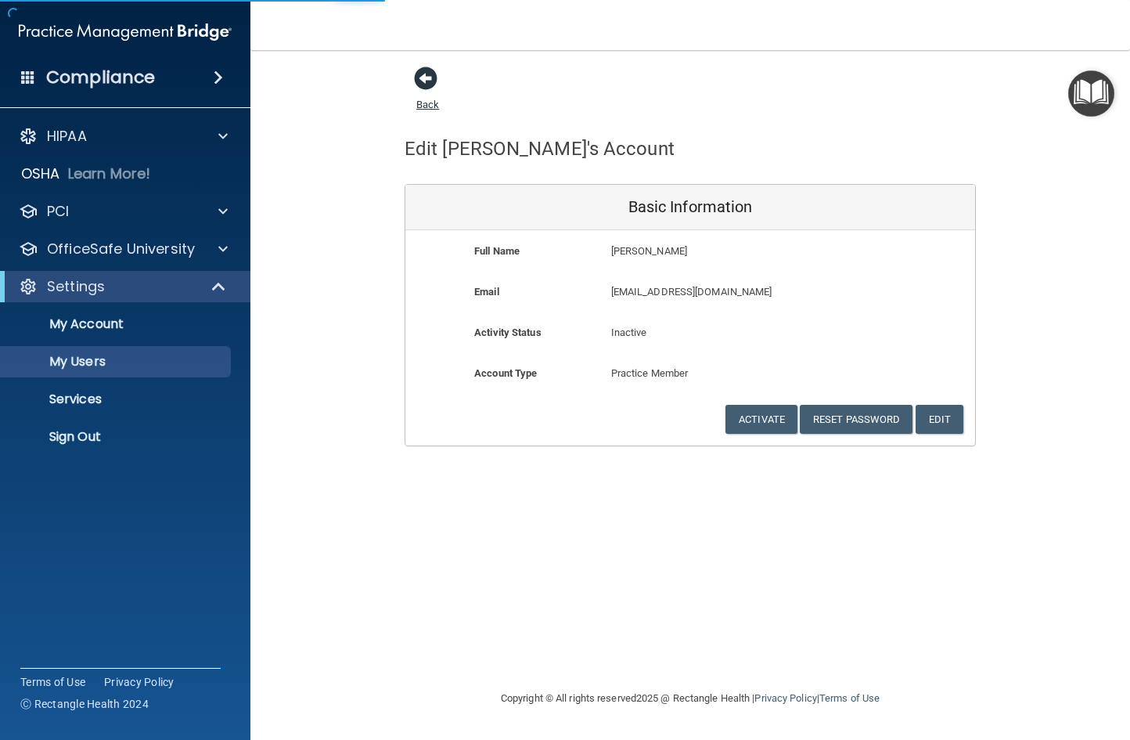
click at [428, 78] on span at bounding box center [425, 78] width 23 height 23
select select "20"
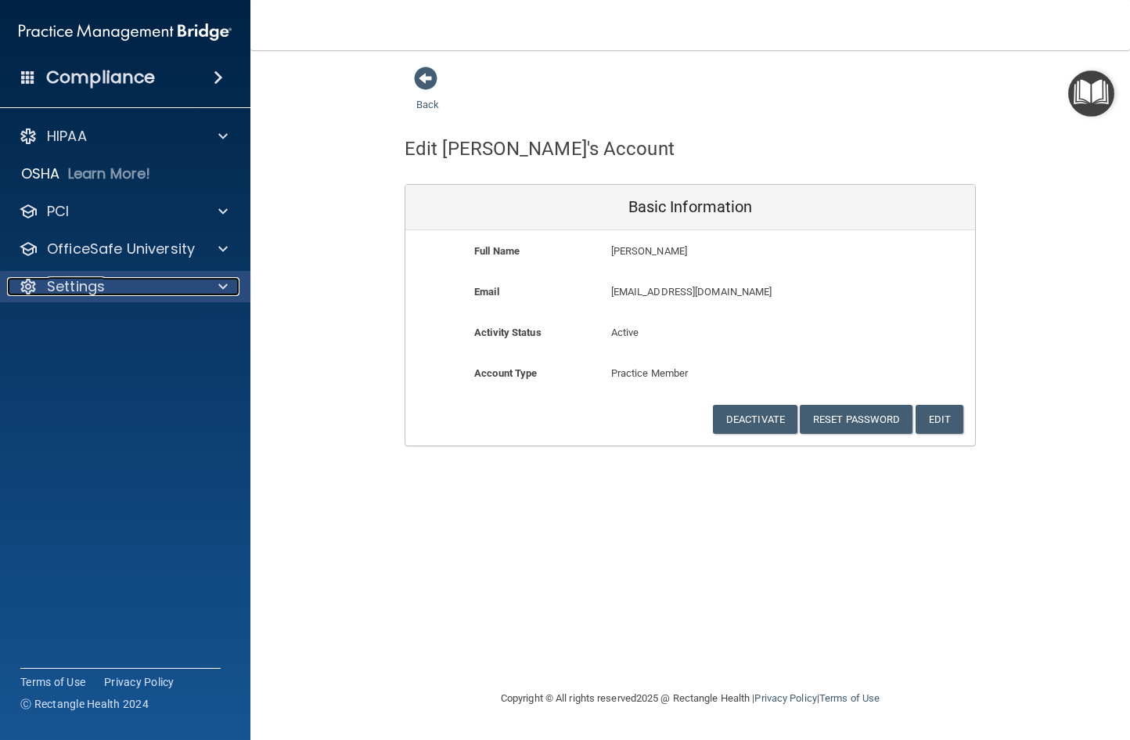
click at [174, 290] on div "Settings" at bounding box center [104, 286] width 194 height 19
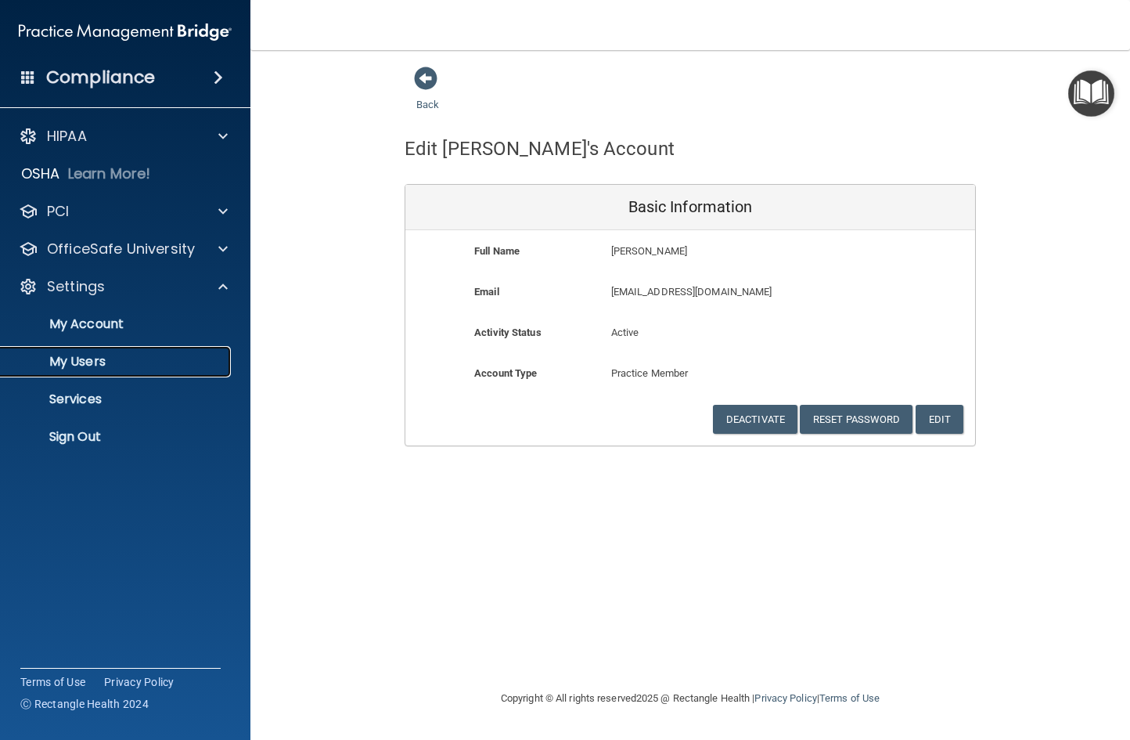
click at [196, 366] on p "My Users" at bounding box center [117, 362] width 214 height 16
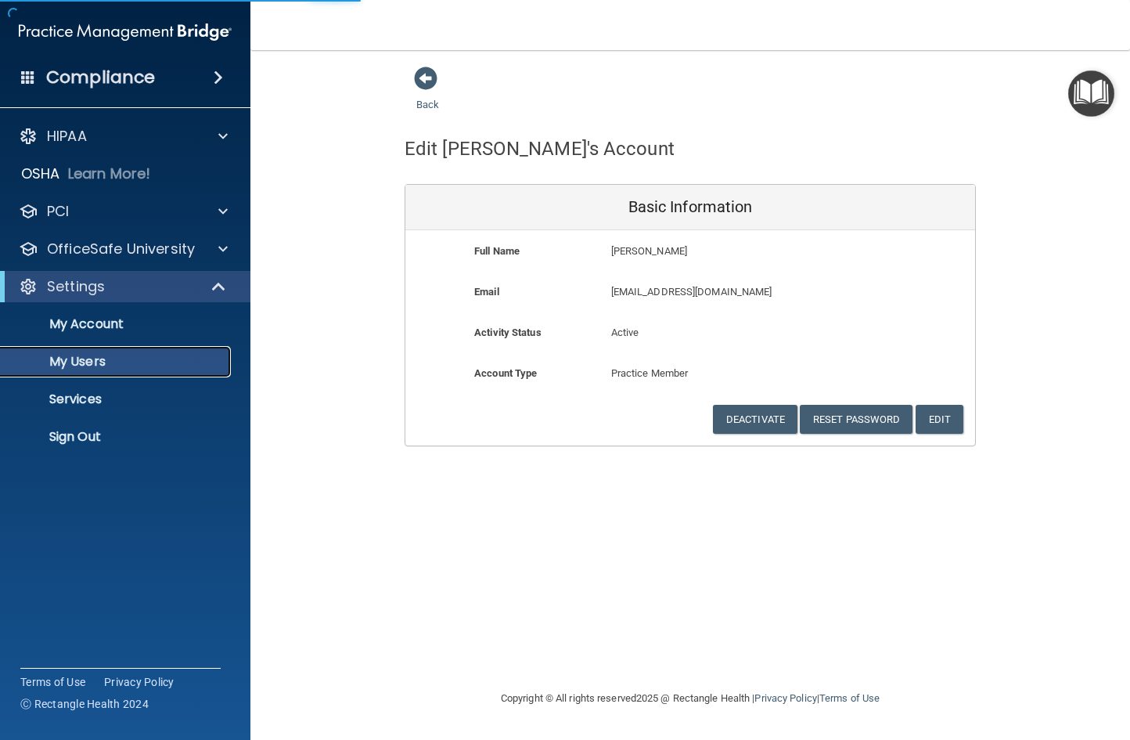
select select "20"
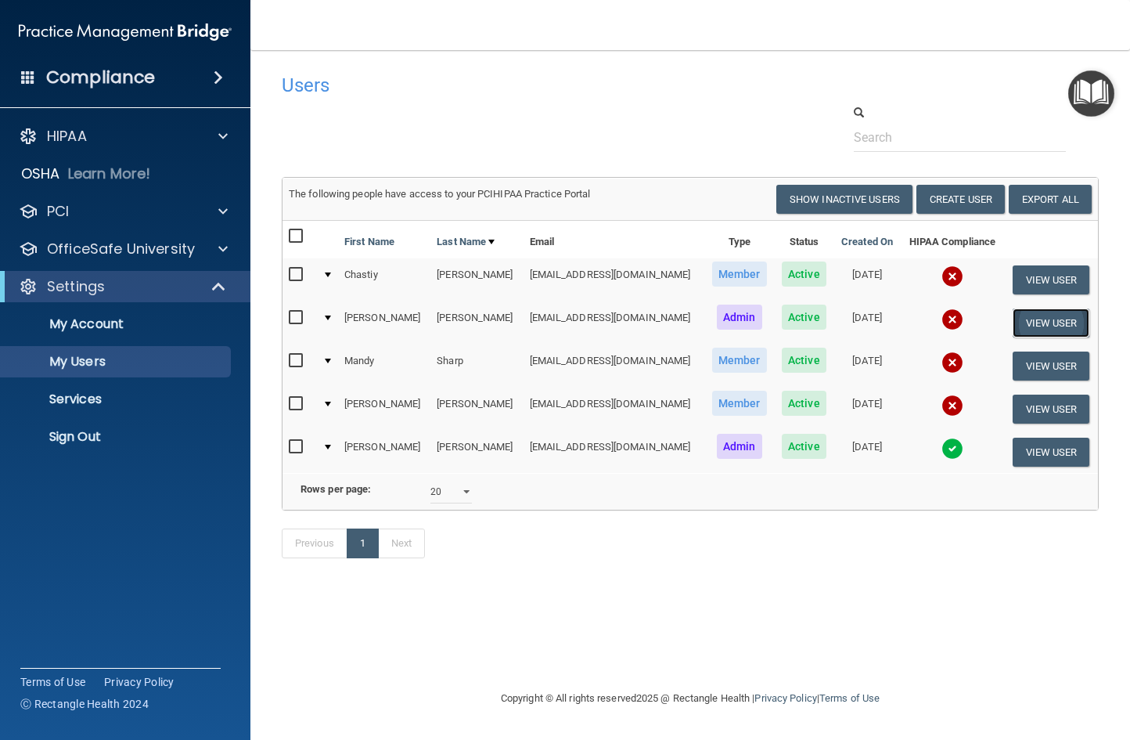
click at [1065, 323] on button "View User" at bounding box center [1052, 322] width 78 height 29
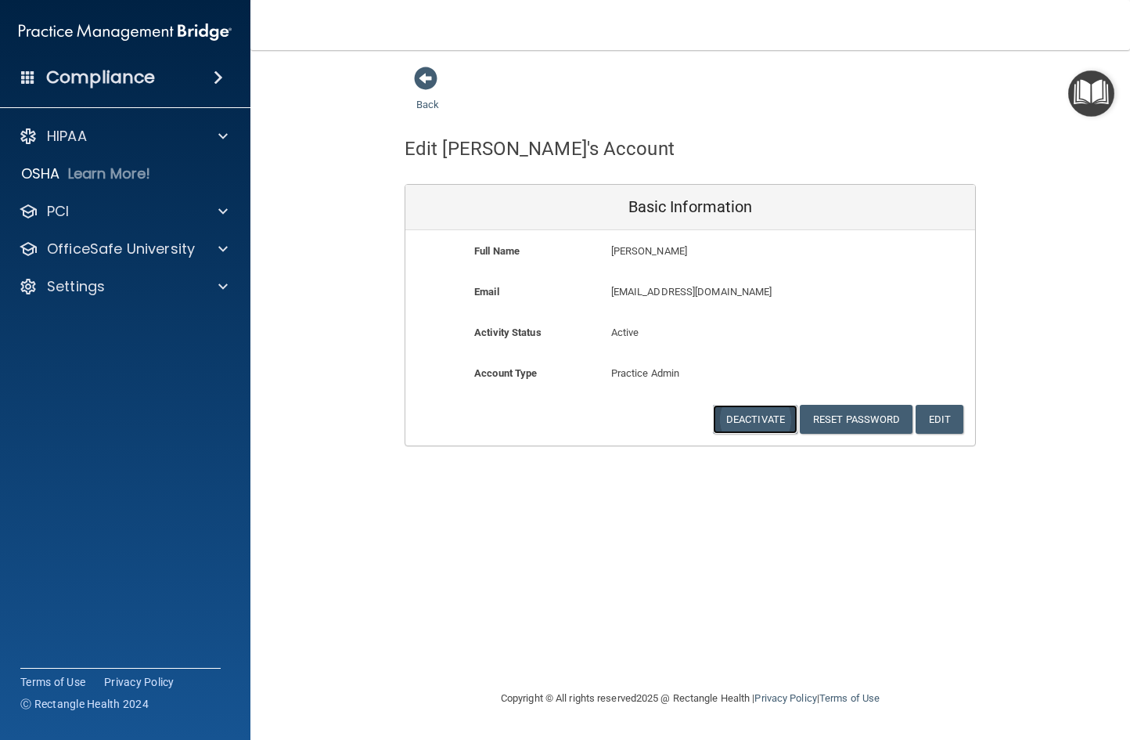
click at [767, 426] on button "Deactivate" at bounding box center [755, 419] width 85 height 29
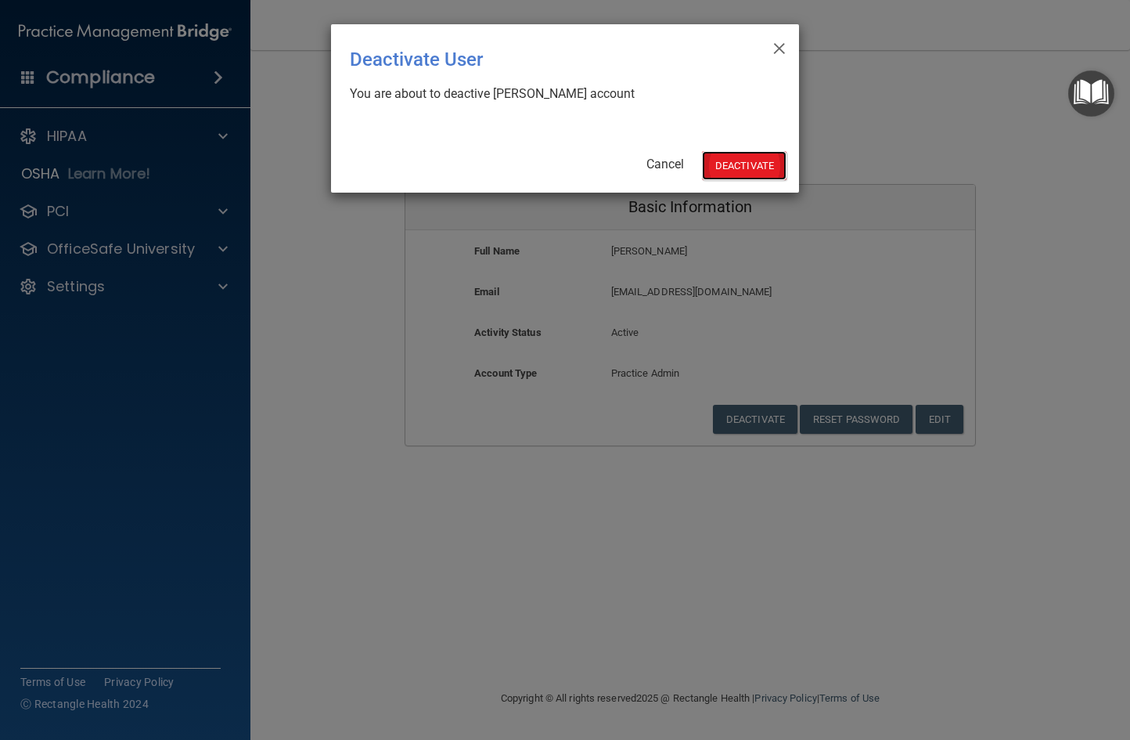
click at [741, 170] on button "Deactivate" at bounding box center [744, 165] width 85 height 29
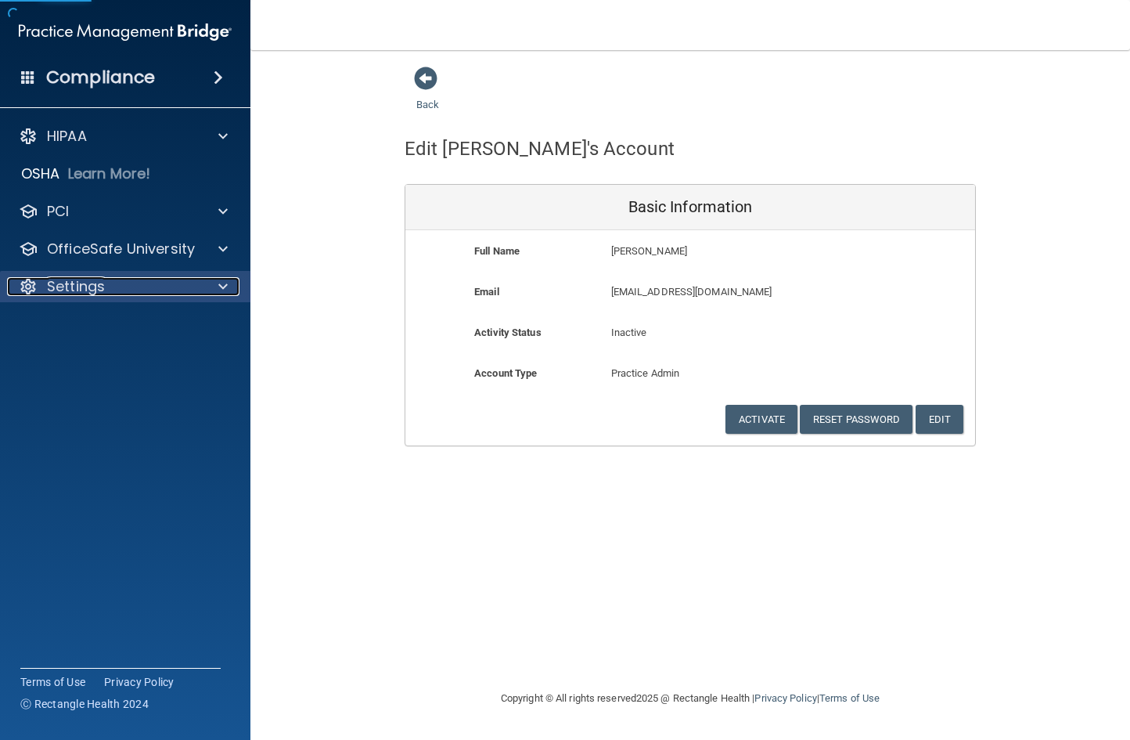
click at [115, 293] on div "Settings" at bounding box center [104, 286] width 194 height 19
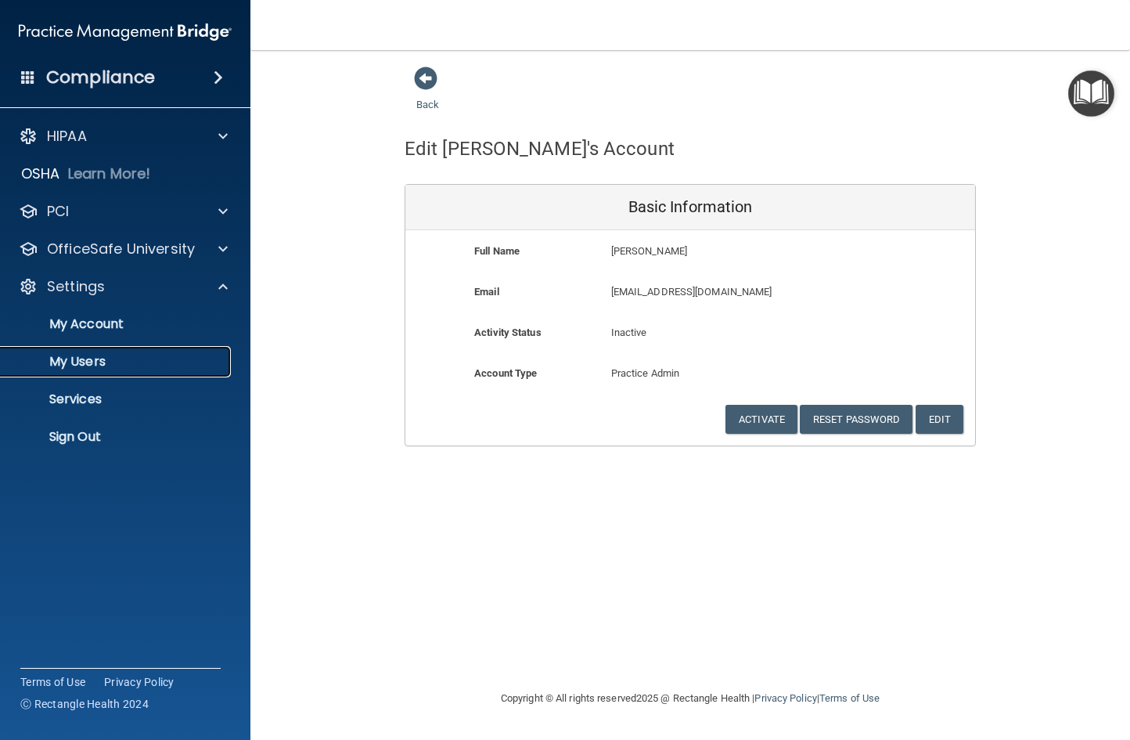
click at [114, 359] on p "My Users" at bounding box center [117, 362] width 214 height 16
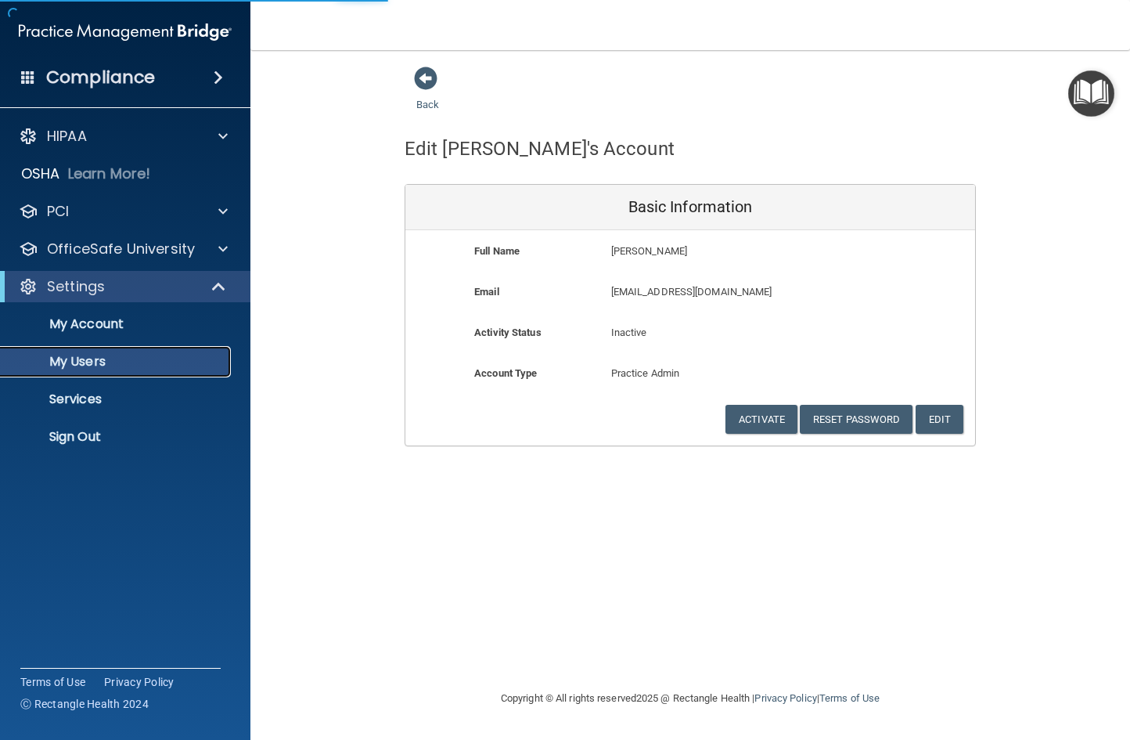
select select "20"
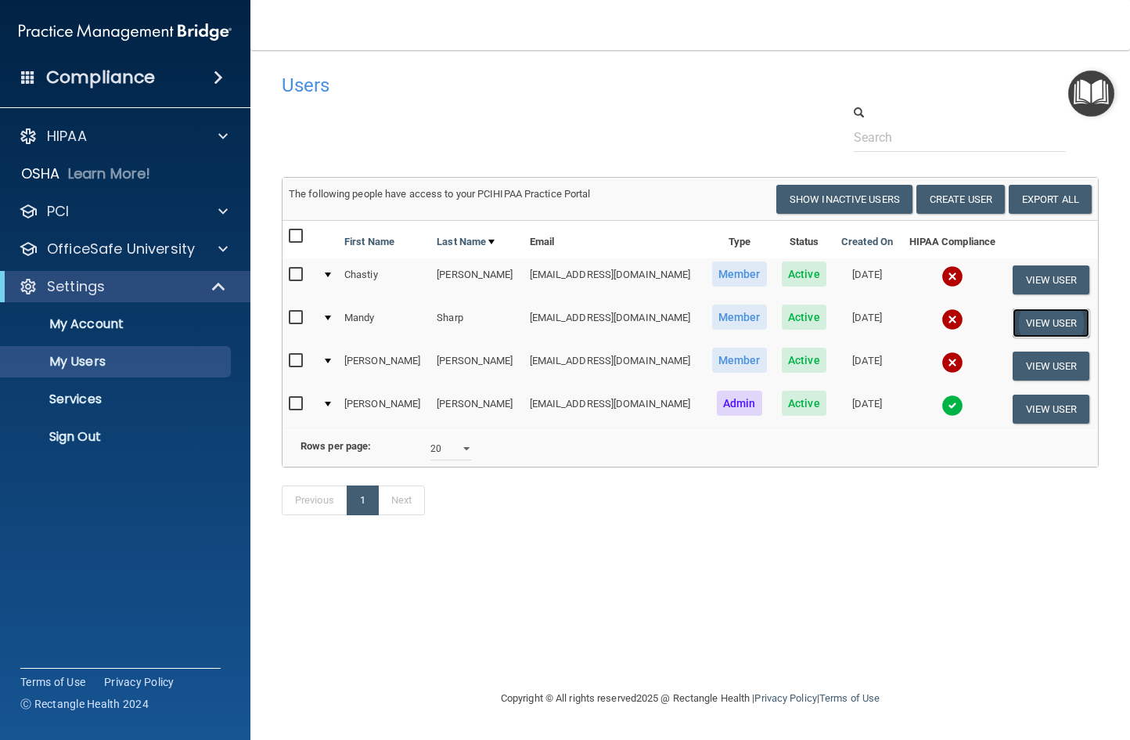
click at [1059, 326] on button "View User" at bounding box center [1052, 322] width 78 height 29
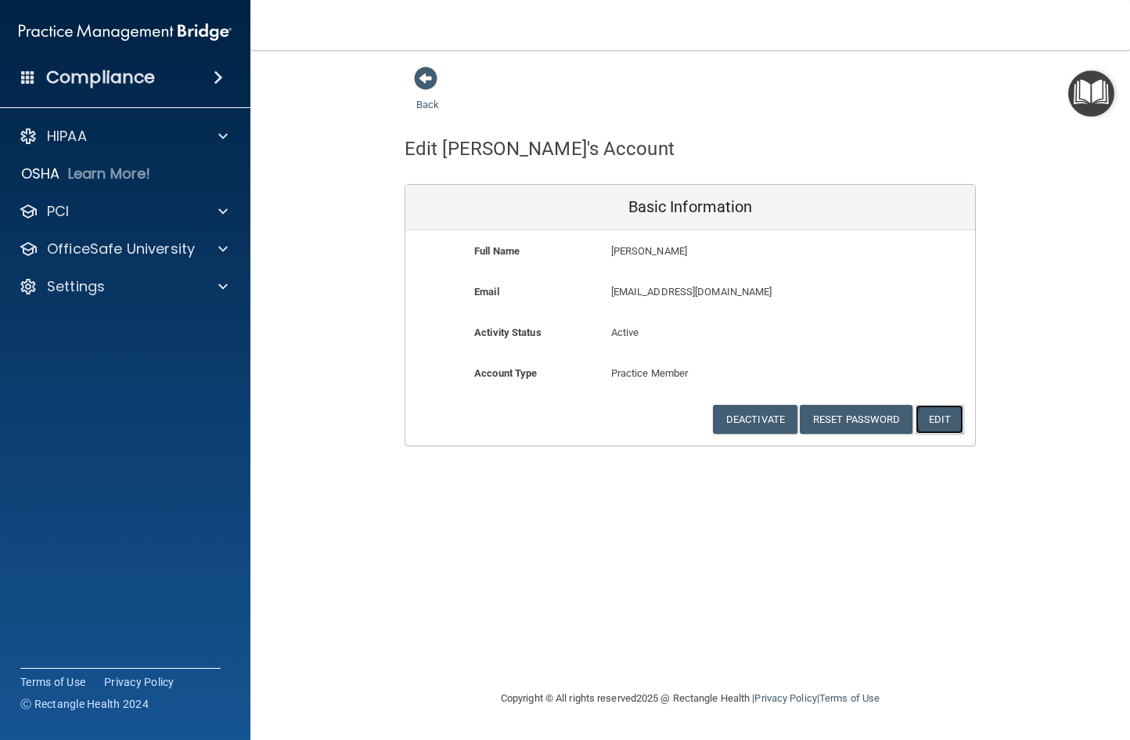
click at [931, 416] on button "Edit" at bounding box center [940, 419] width 48 height 29
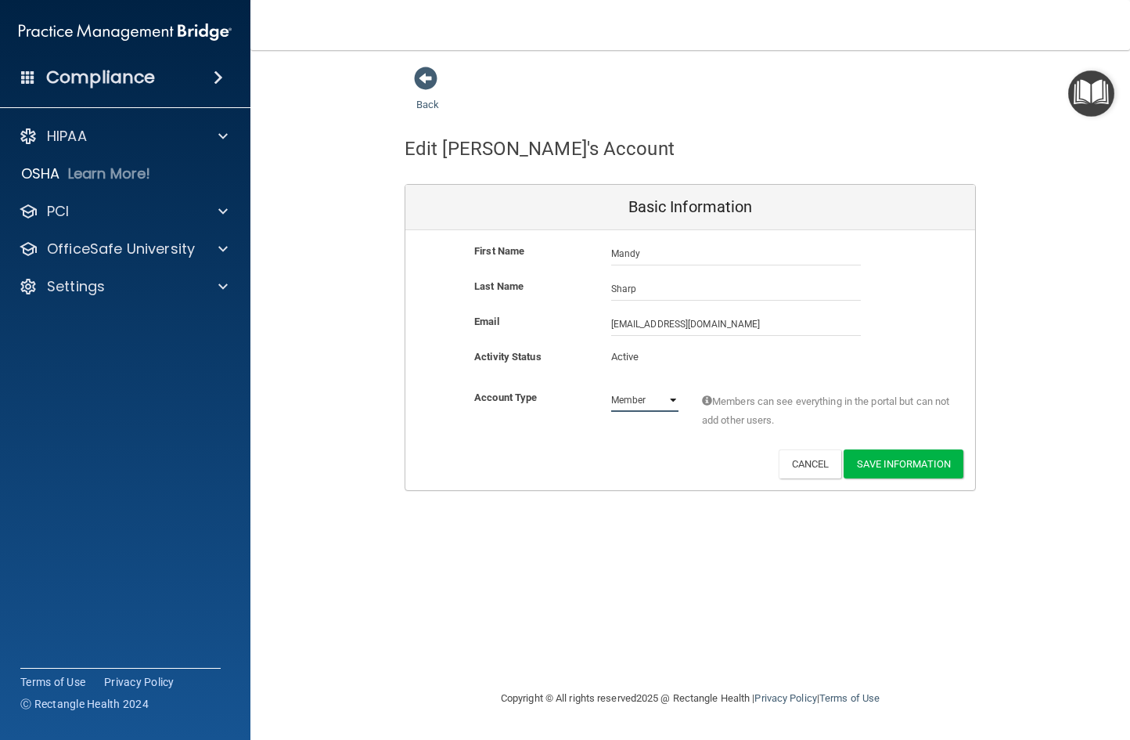
click at [670, 402] on select "Admin Member" at bounding box center [644, 399] width 67 height 23
select select "practice_admin"
click at [611, 388] on select "Admin Member" at bounding box center [644, 399] width 67 height 23
click at [910, 466] on button "Save Information" at bounding box center [904, 463] width 120 height 29
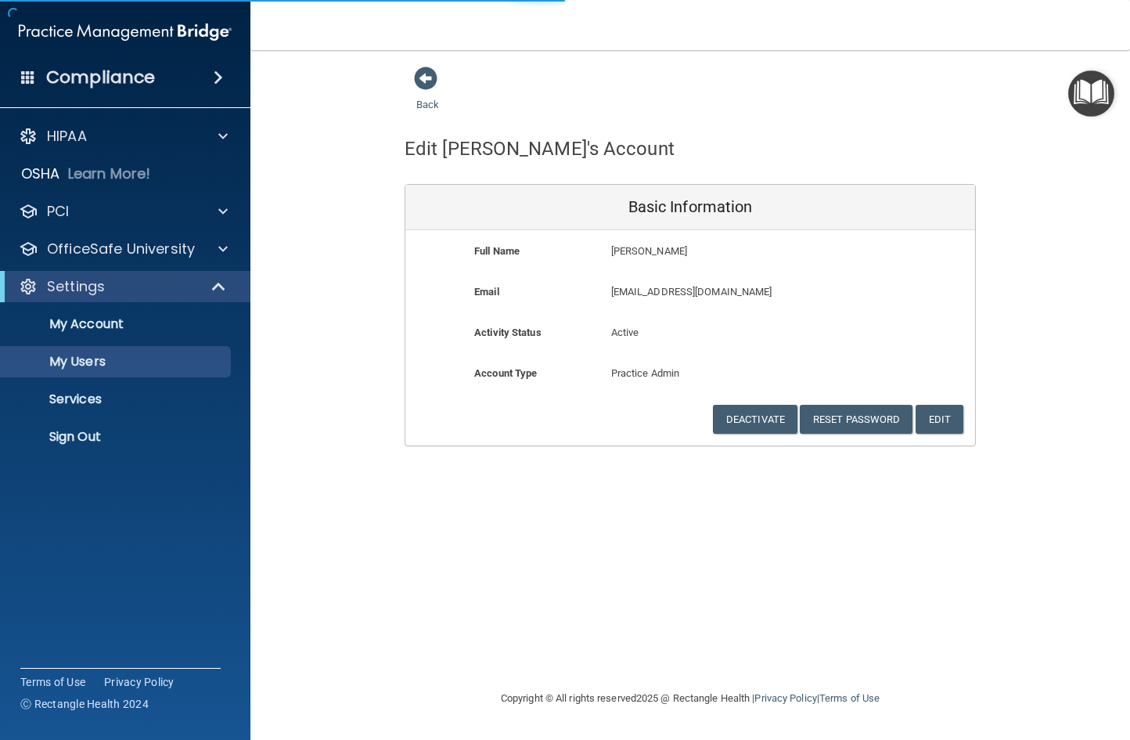
select select "20"
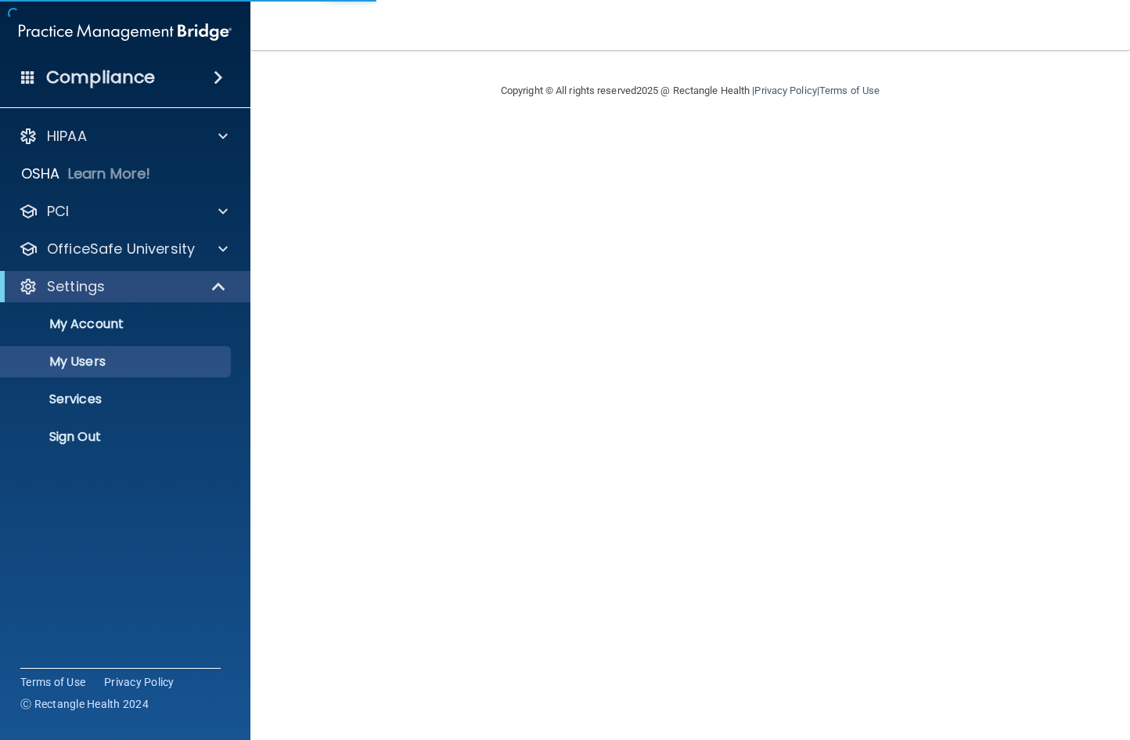
select select "20"
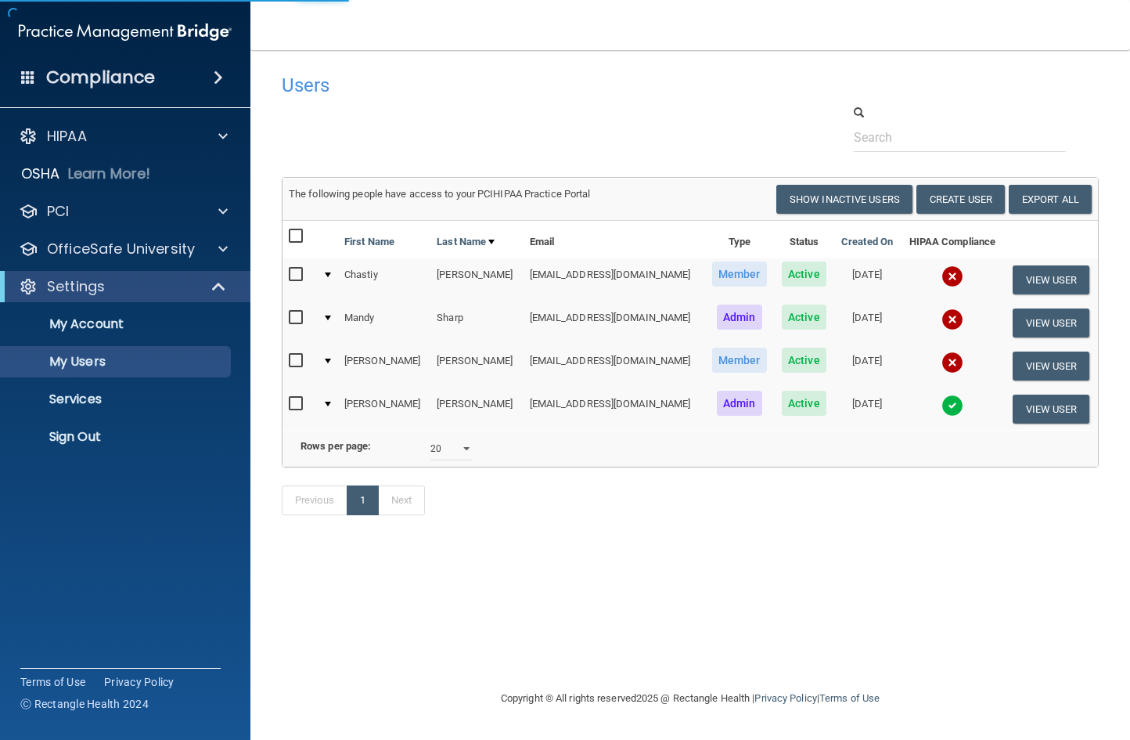
click at [297, 359] on input "checkbox" at bounding box center [298, 361] width 18 height 13
checkbox input "true"
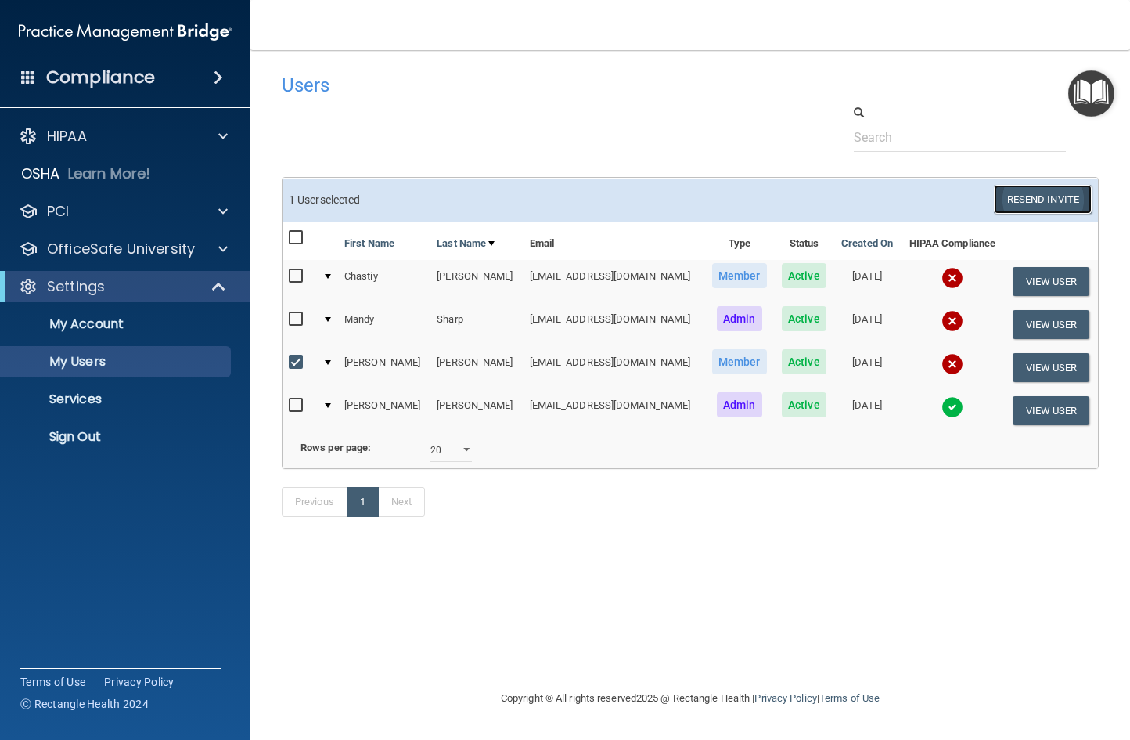
click at [1057, 204] on button "Resend Invite" at bounding box center [1043, 199] width 98 height 29
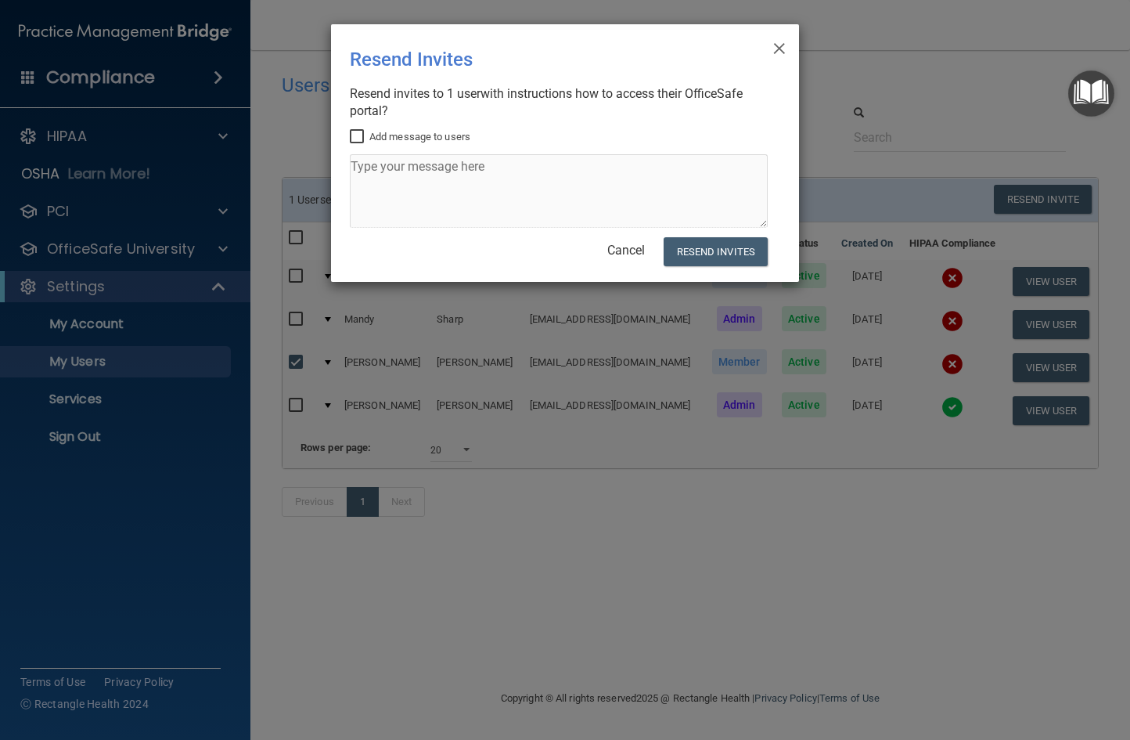
click at [353, 137] on input "Add message to users" at bounding box center [359, 137] width 18 height 13
checkbox input "true"
click at [362, 171] on textarea at bounding box center [559, 191] width 418 height 74
type textarea "You're gonna love this."
click at [700, 251] on button "Resend Invites" at bounding box center [716, 251] width 104 height 29
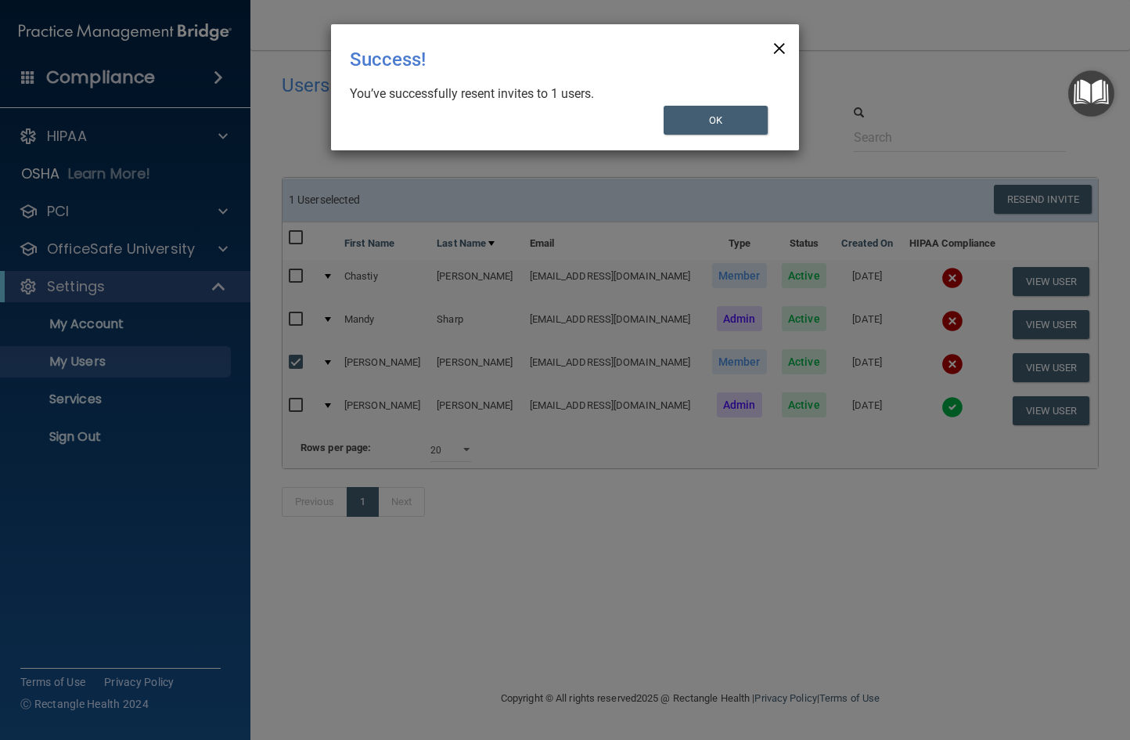
click at [778, 44] on span "×" at bounding box center [780, 46] width 14 height 31
